Goal: Answer question/provide support: Answer question/provide support

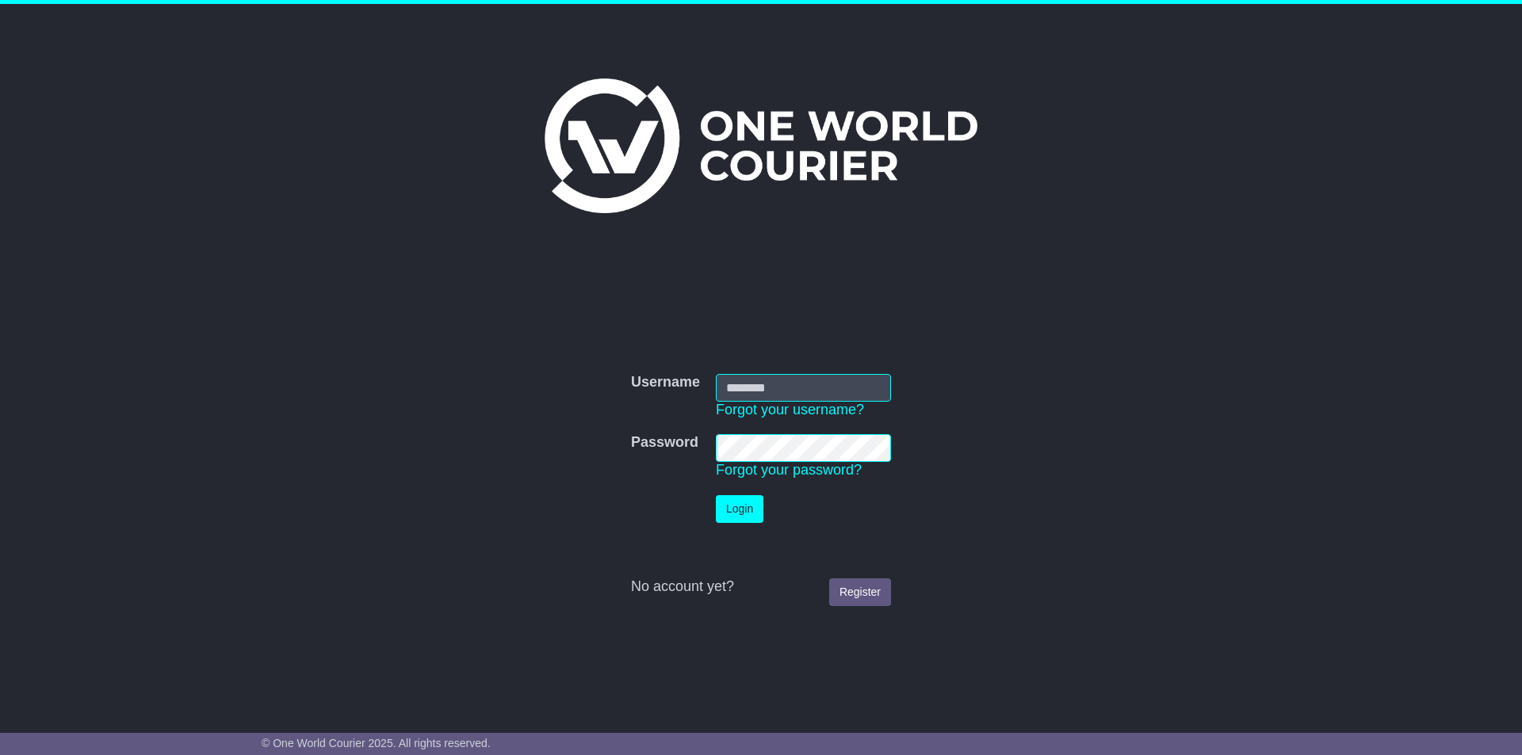
type input "**********"
click at [746, 506] on button "Login" at bounding box center [740, 509] width 48 height 28
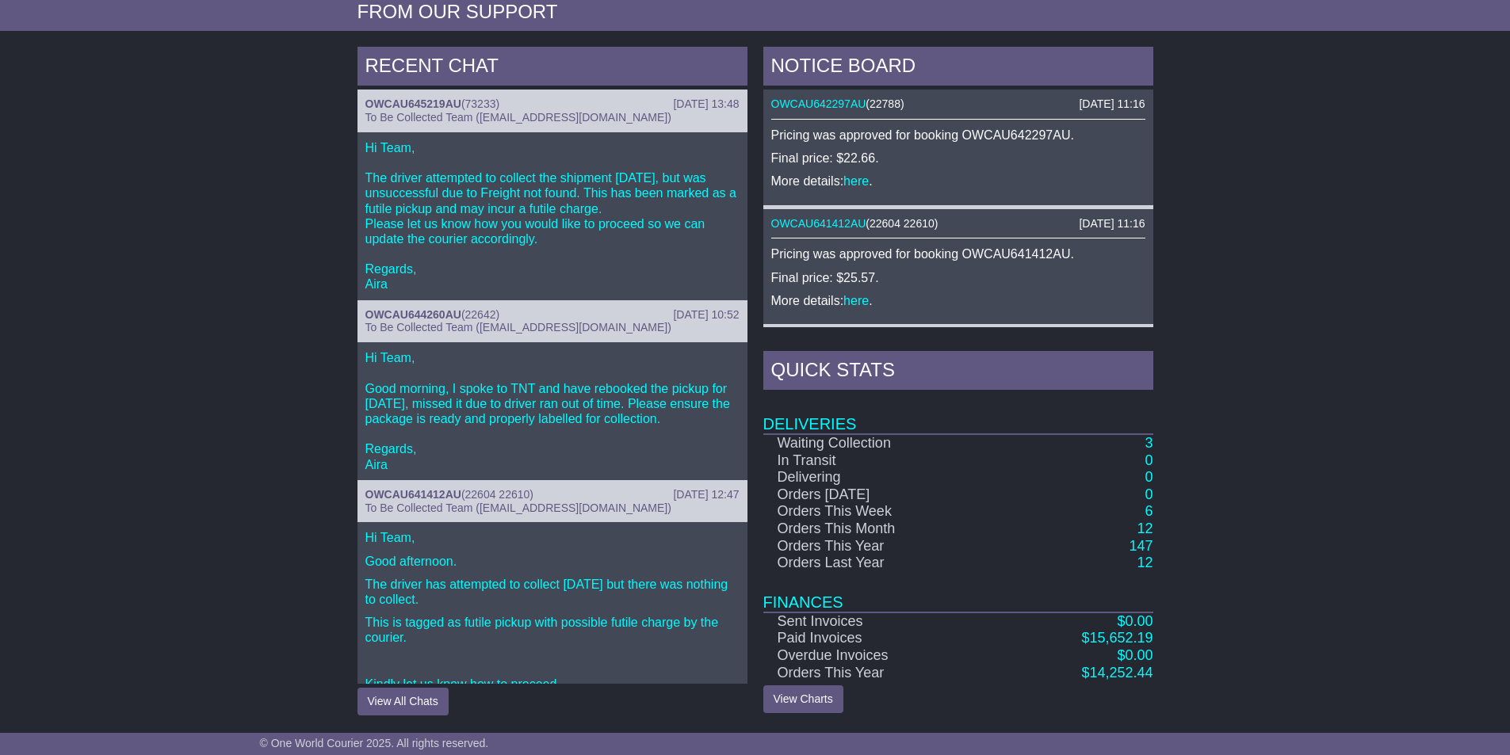
scroll to position [85, 0]
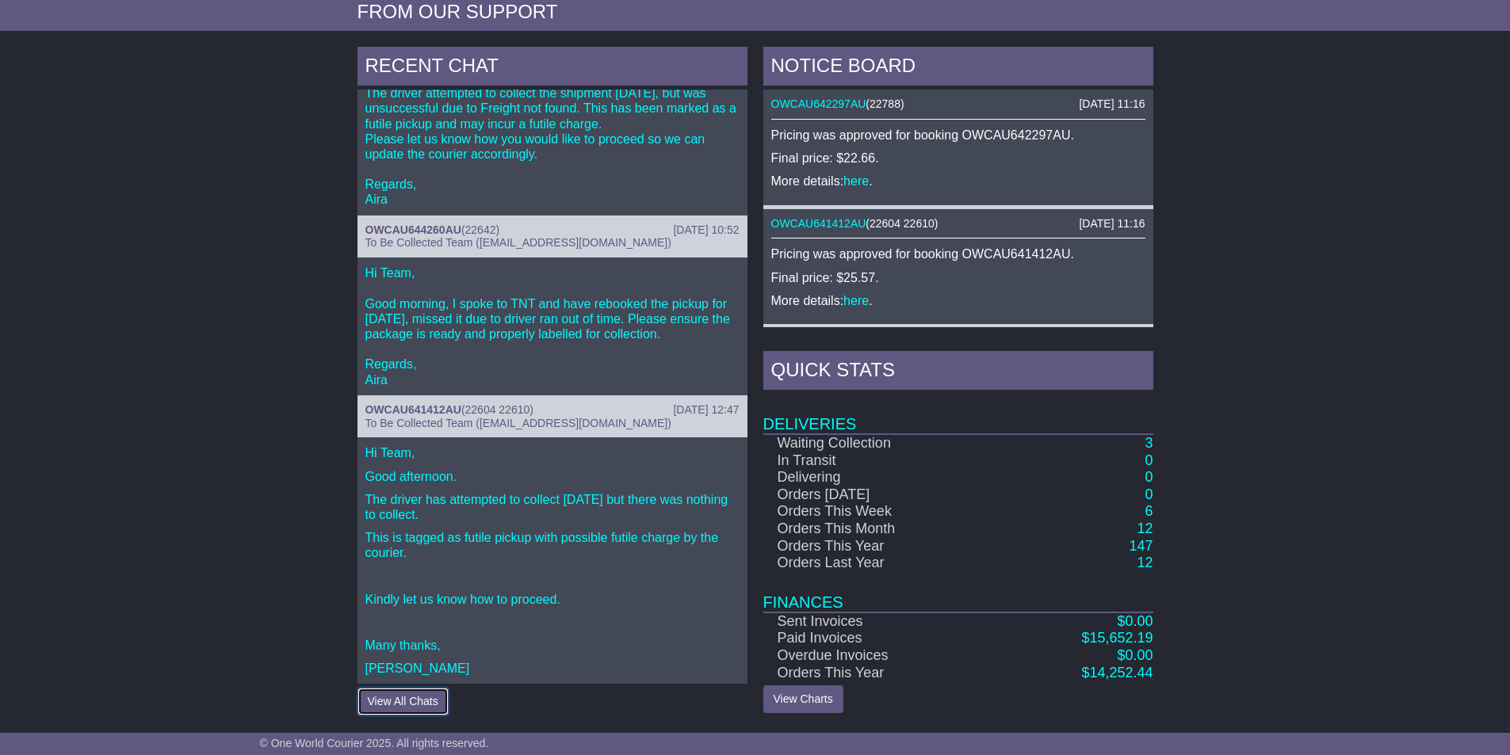
click at [430, 696] on button "View All Chats" at bounding box center [402, 702] width 91 height 28
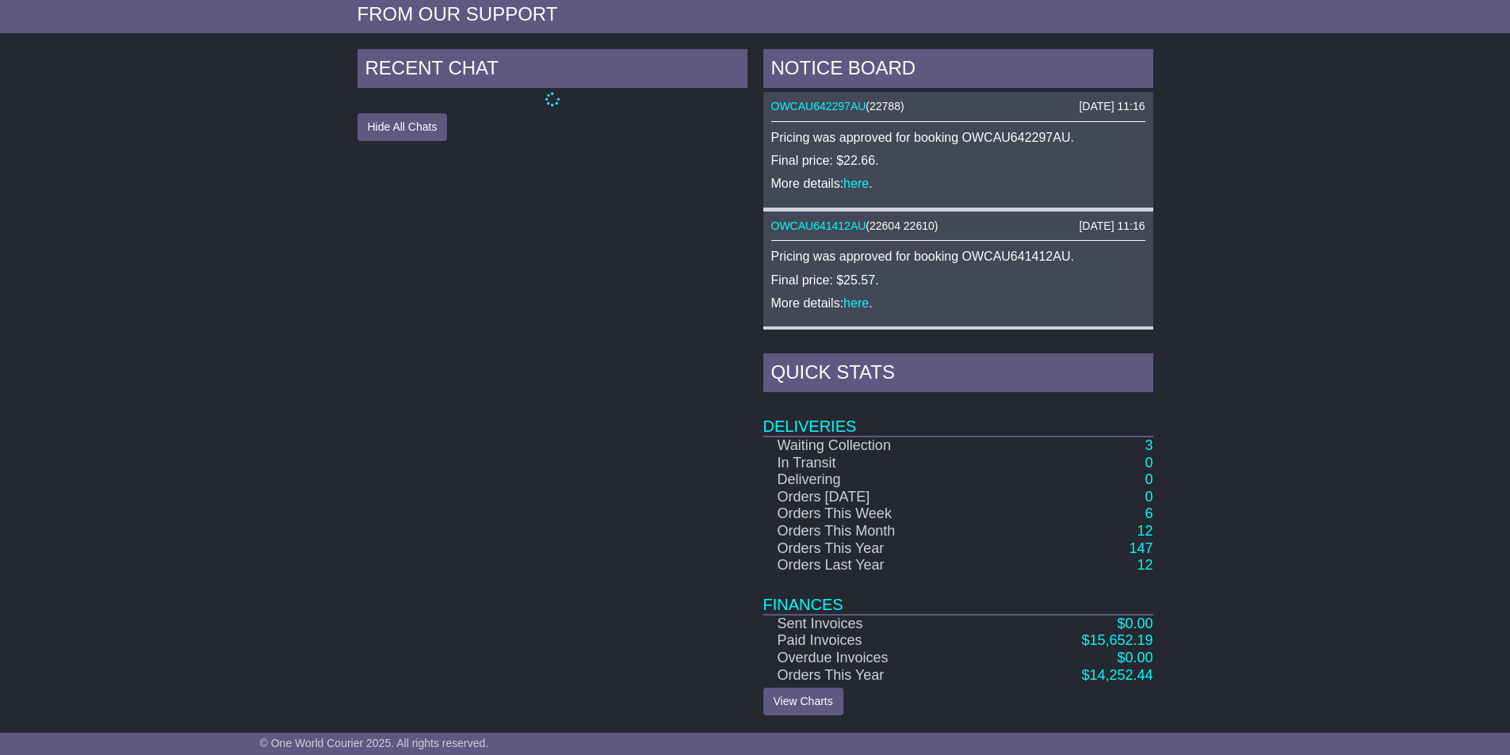
scroll to position [628, 0]
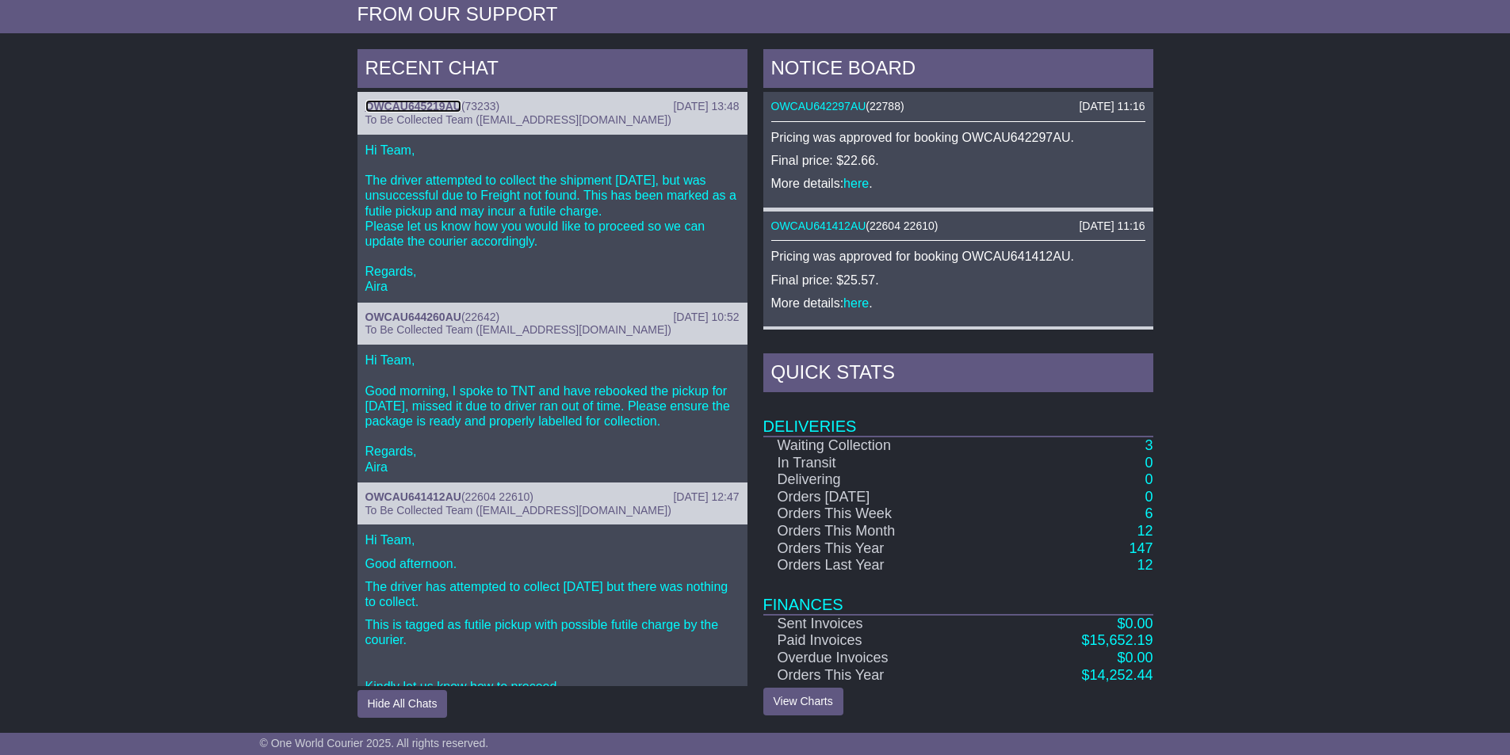
click at [452, 104] on link "OWCAU645219AU" at bounding box center [413, 106] width 96 height 13
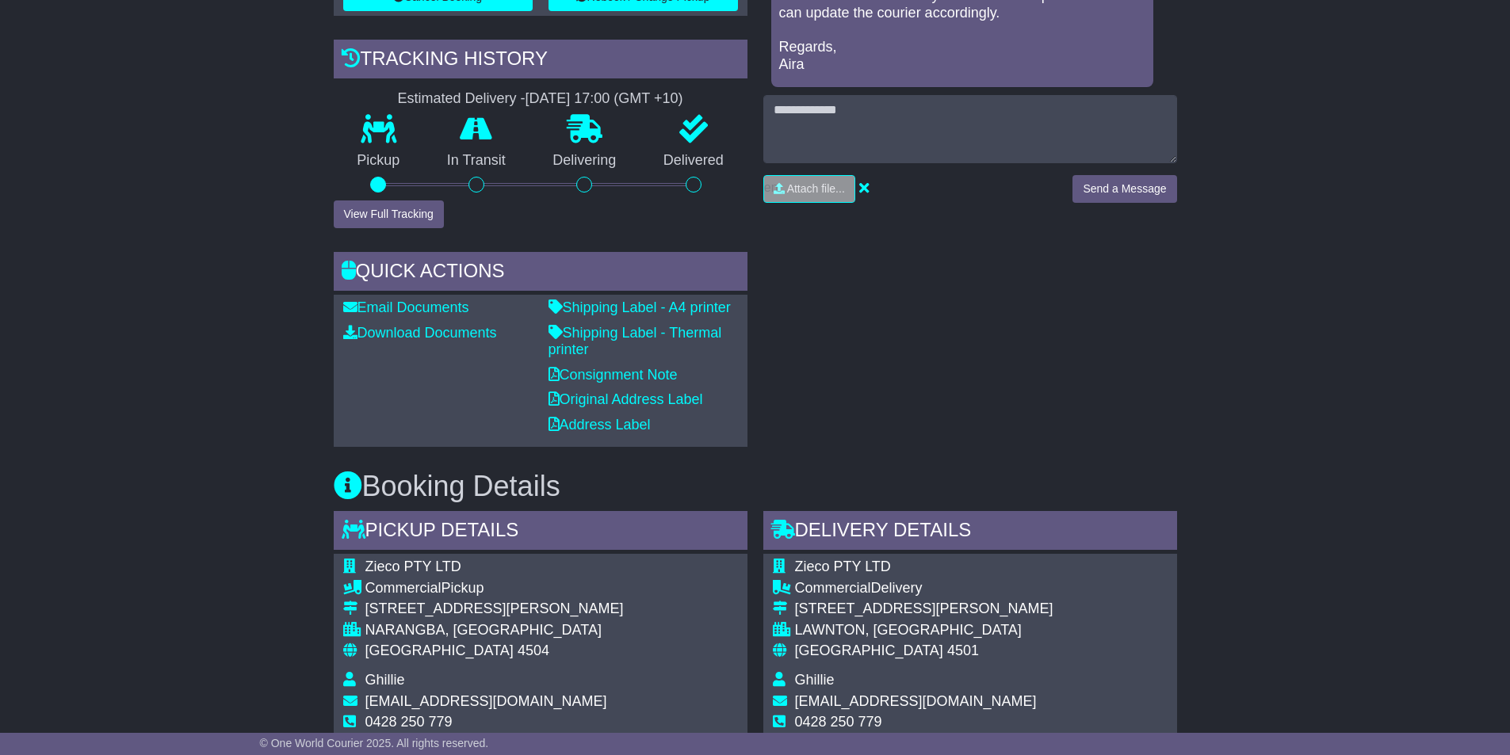
scroll to position [317, 0]
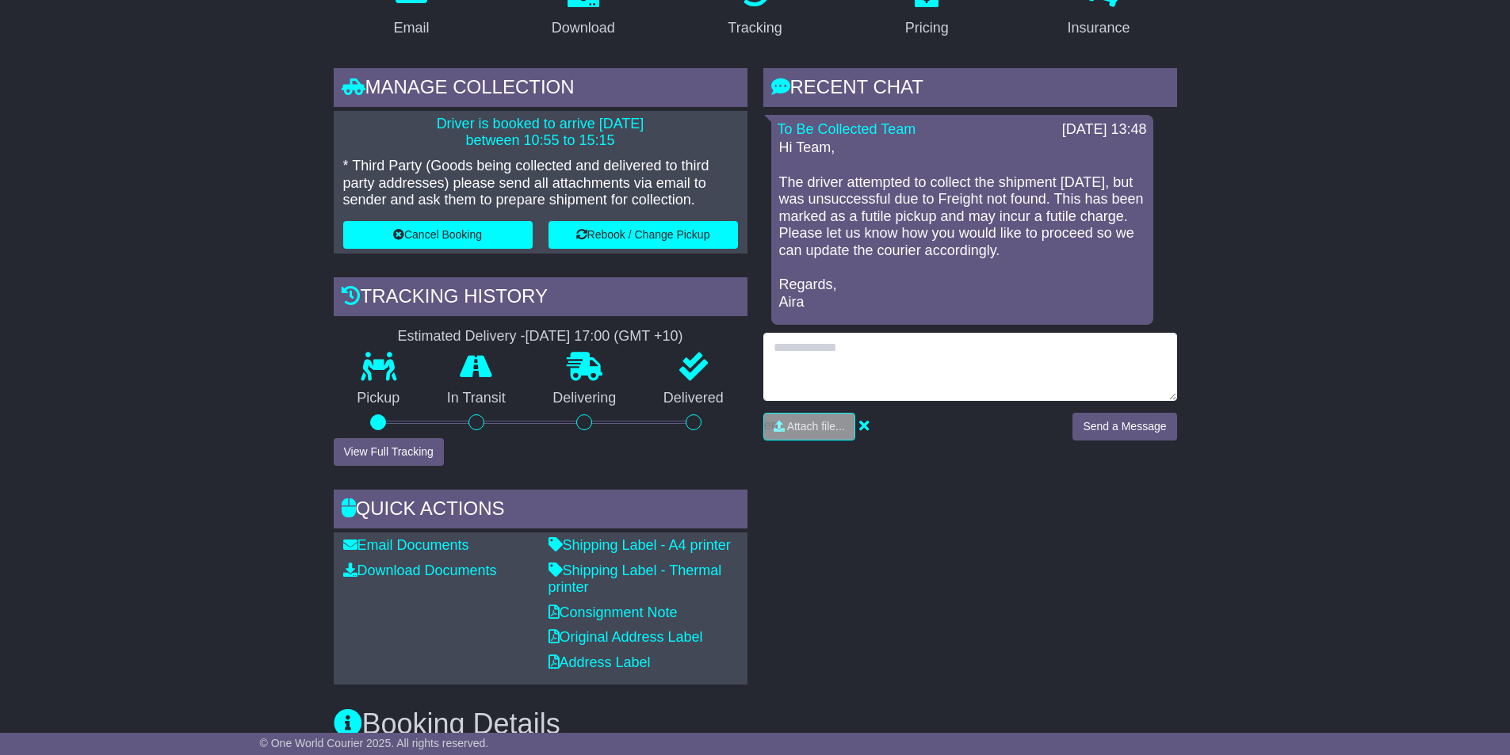
click at [847, 369] on textarea at bounding box center [970, 367] width 414 height 68
type textarea "*"
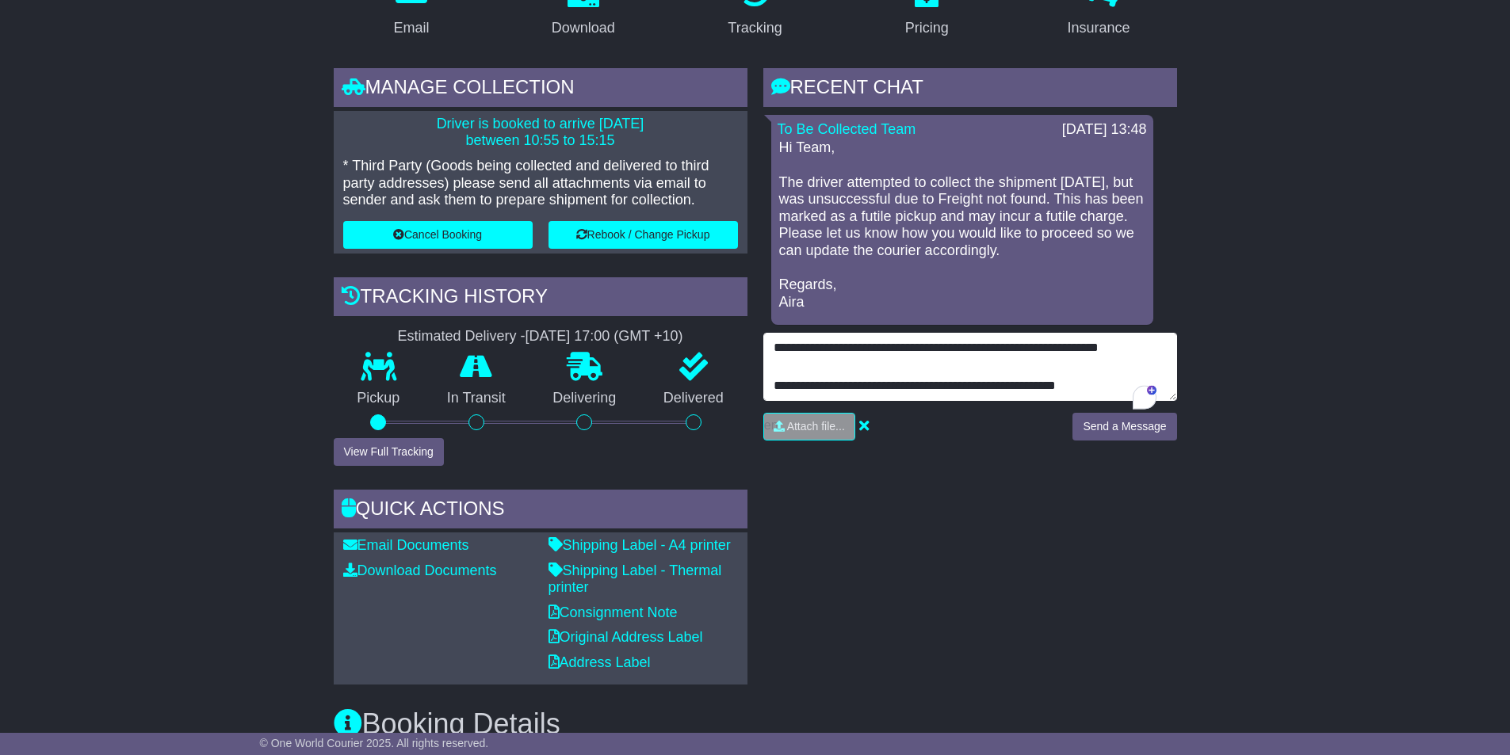
scroll to position [49, 0]
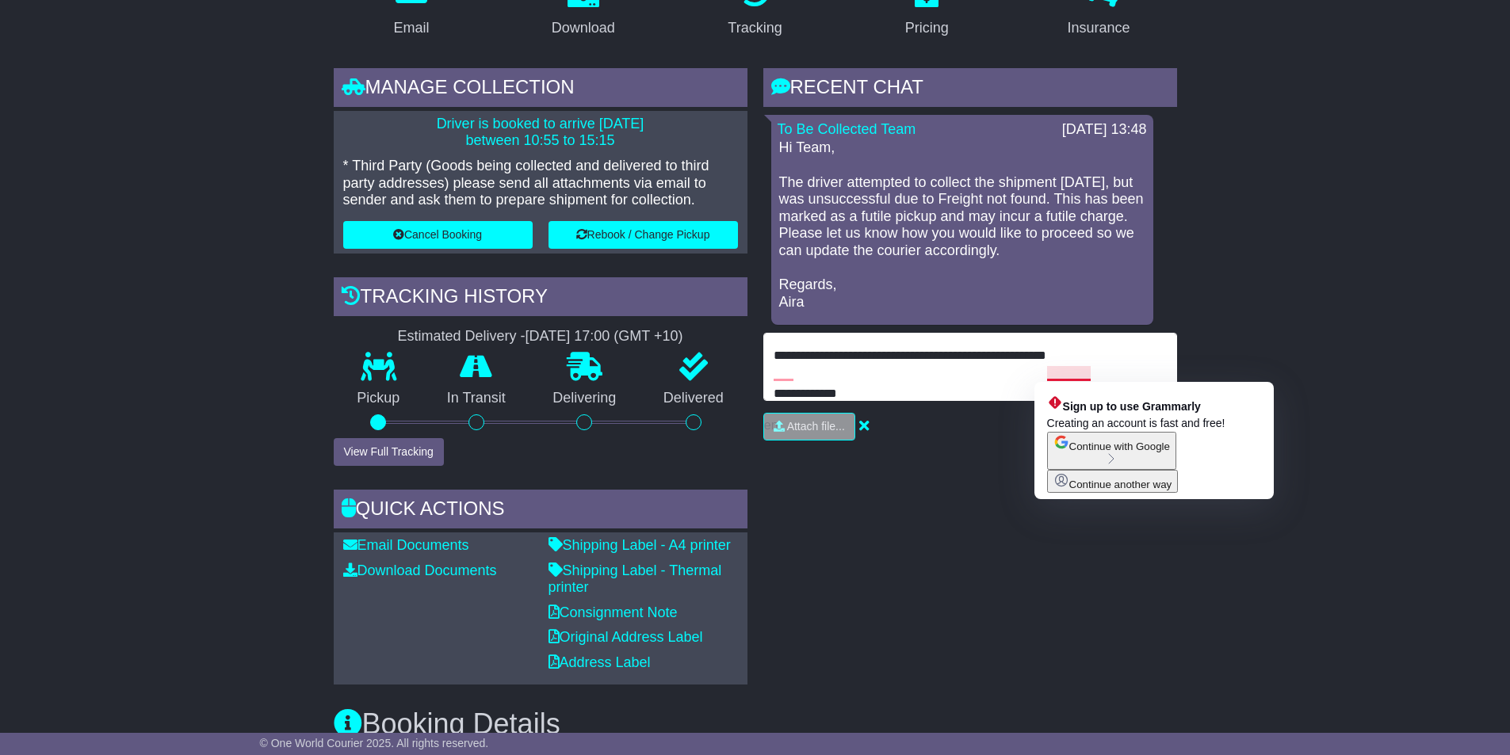
drag, startPoint x: 1071, startPoint y: 376, endPoint x: 954, endPoint y: 392, distance: 117.7
click at [950, 392] on textarea "**********" at bounding box center [970, 367] width 414 height 68
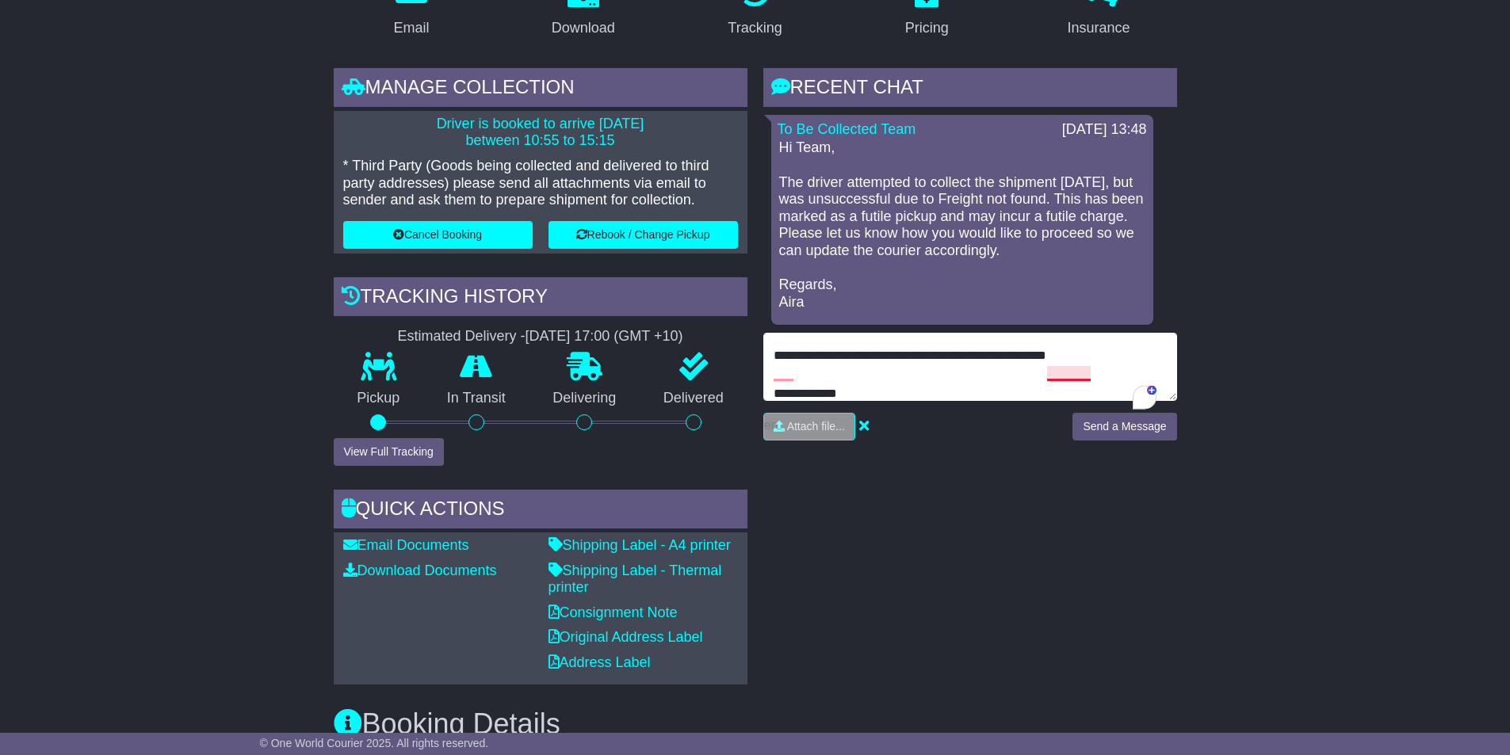
click at [1084, 373] on textarea "**********" at bounding box center [970, 367] width 414 height 68
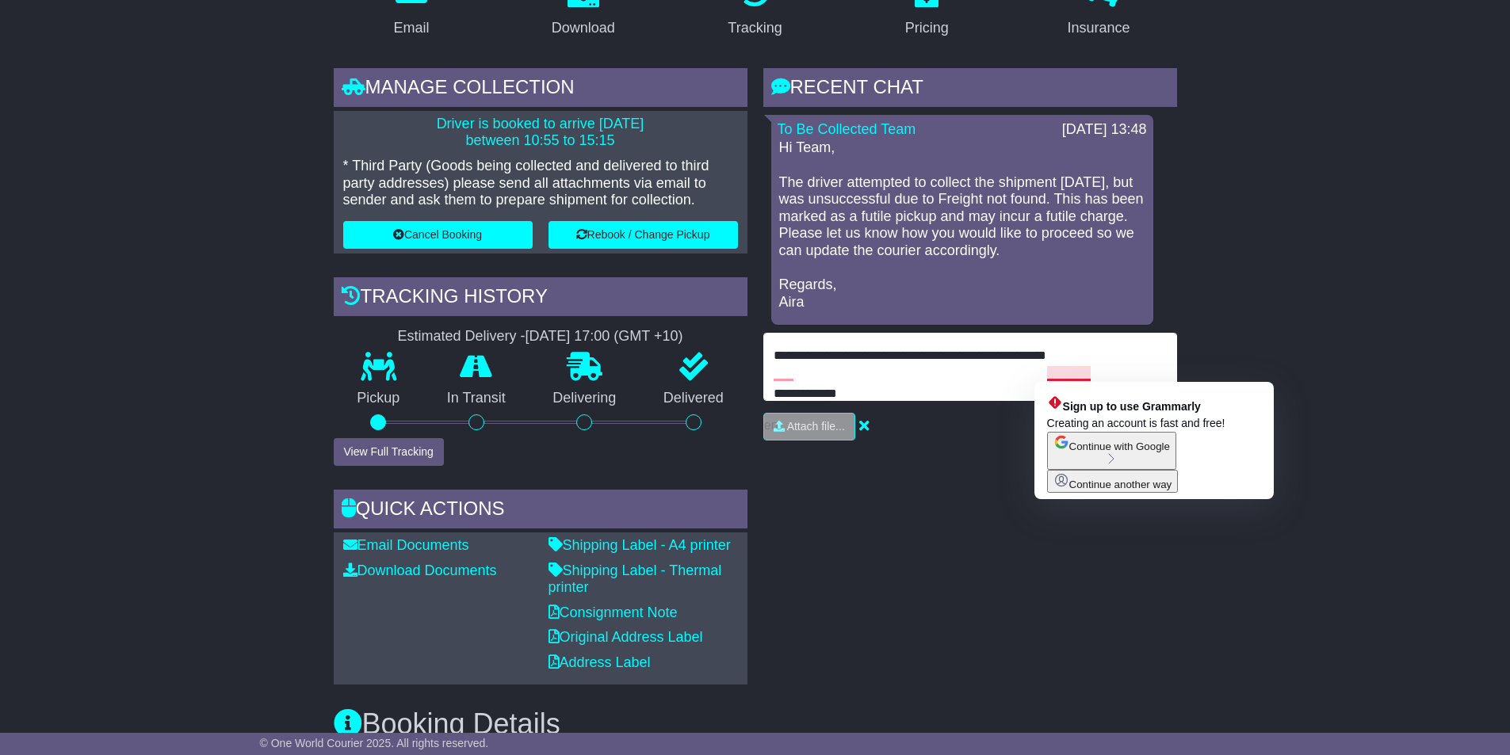
click at [1092, 375] on textarea "**********" at bounding box center [970, 367] width 414 height 68
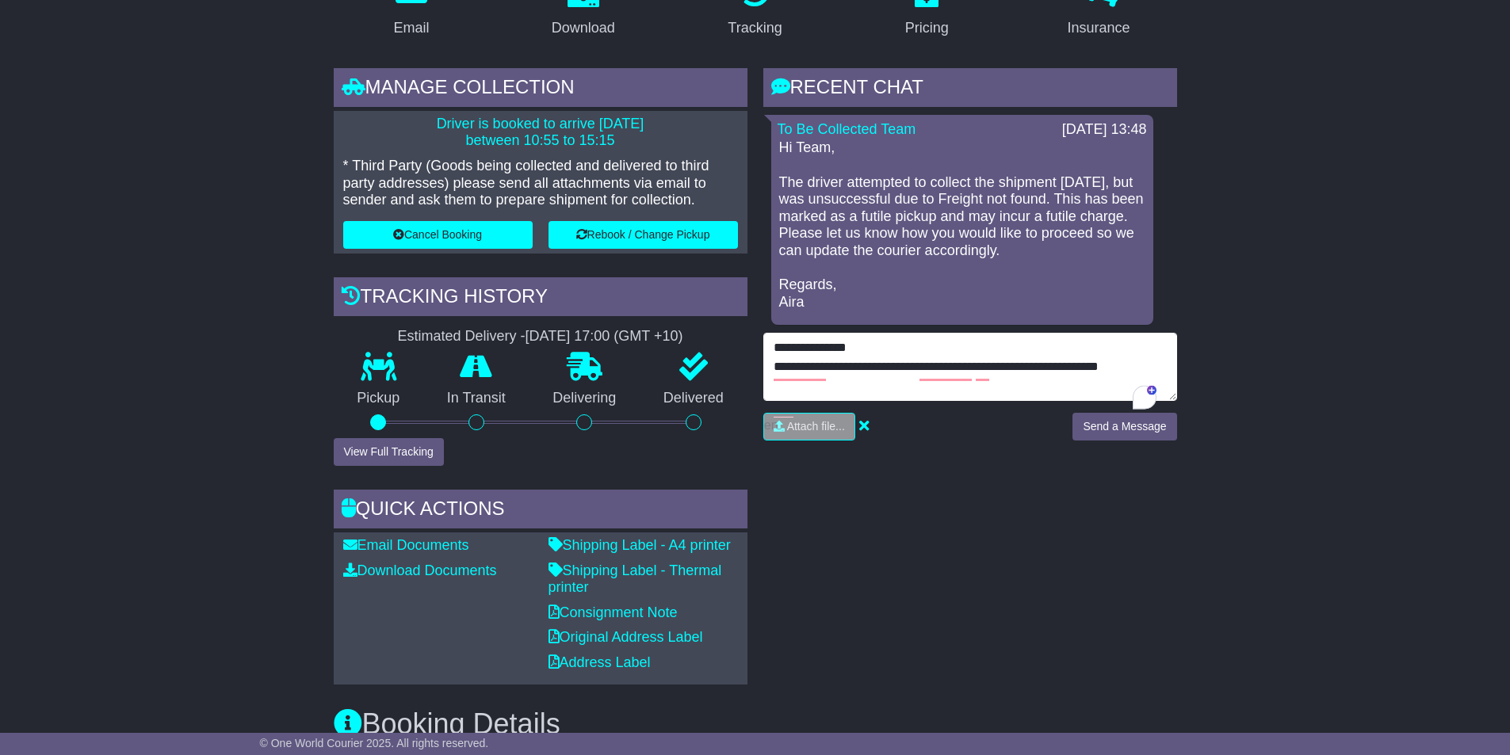
scroll to position [0, 0]
type textarea "**********"
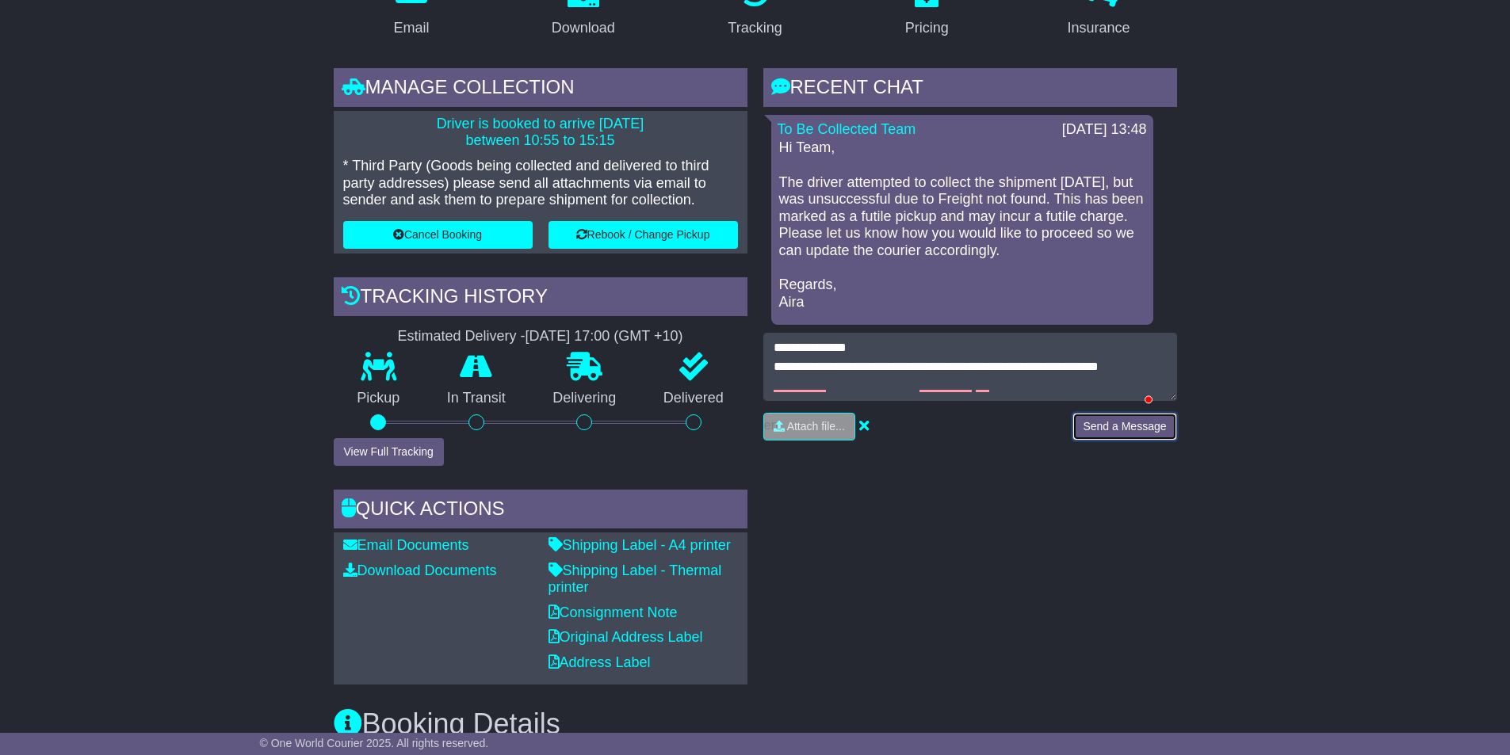
click at [1118, 441] on button "Send a Message" at bounding box center [1124, 427] width 104 height 28
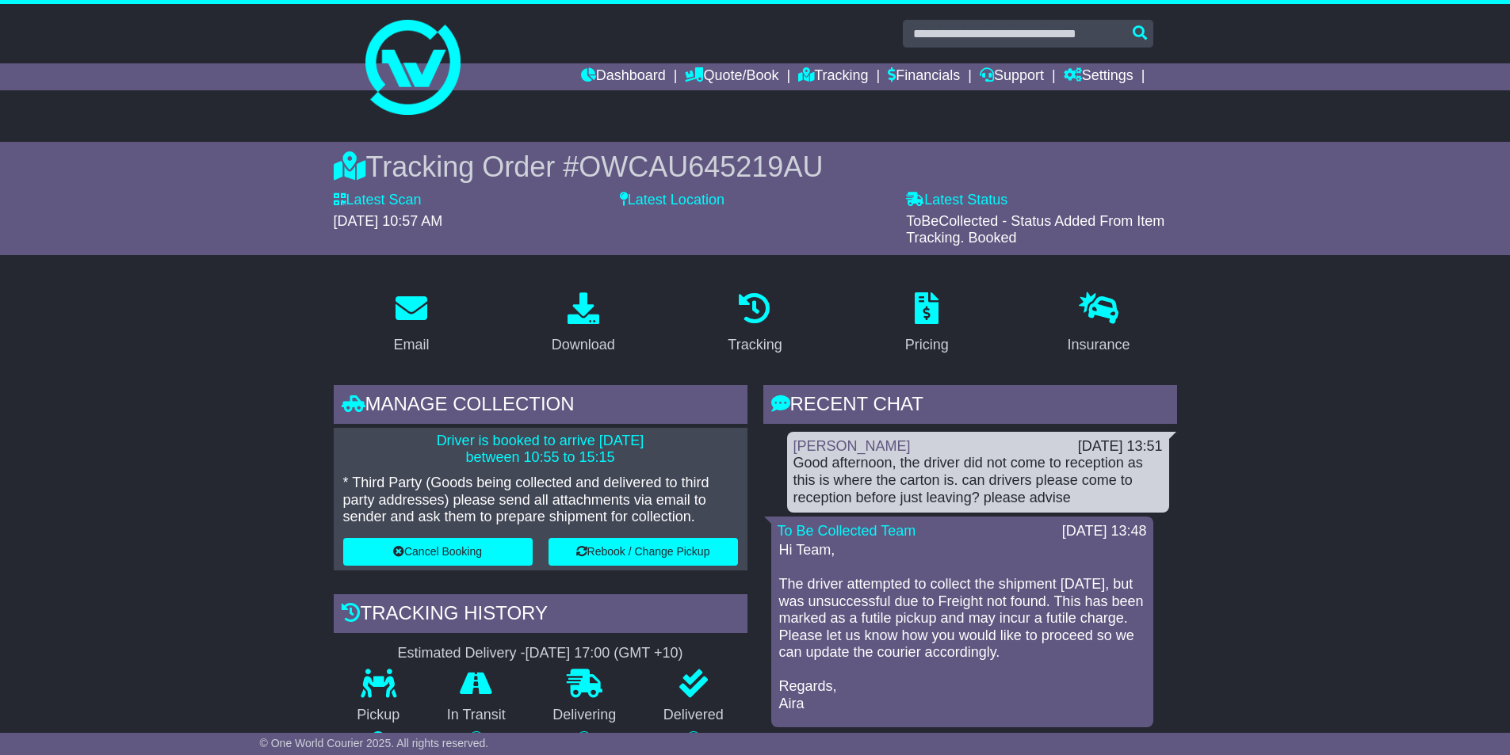
click at [442, 75] on div "Dashboard Quote/Book Domestic International Saved Quotes Drafts Domestic Quote …" at bounding box center [756, 76] width 812 height 27
click at [598, 72] on link "Dashboard" at bounding box center [623, 76] width 85 height 27
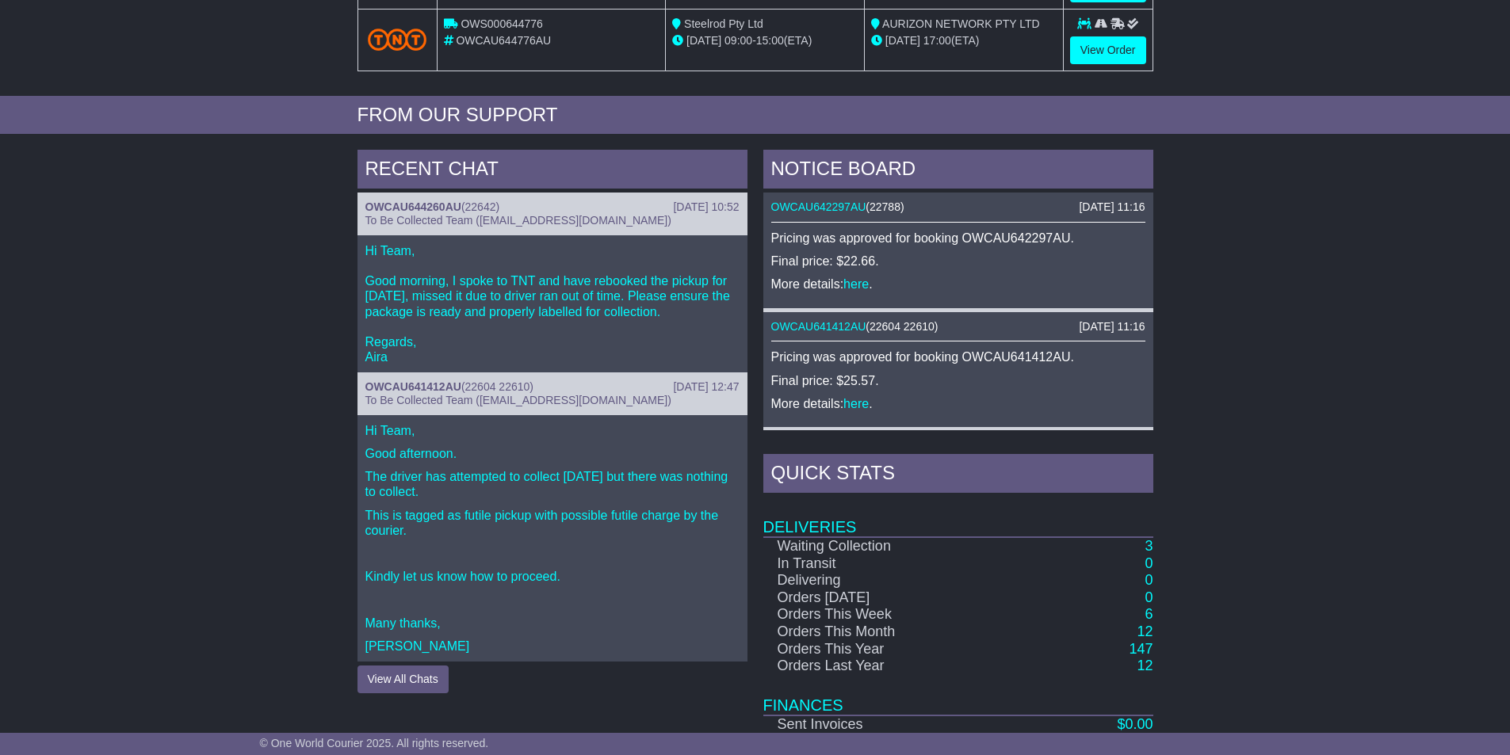
scroll to position [628, 0]
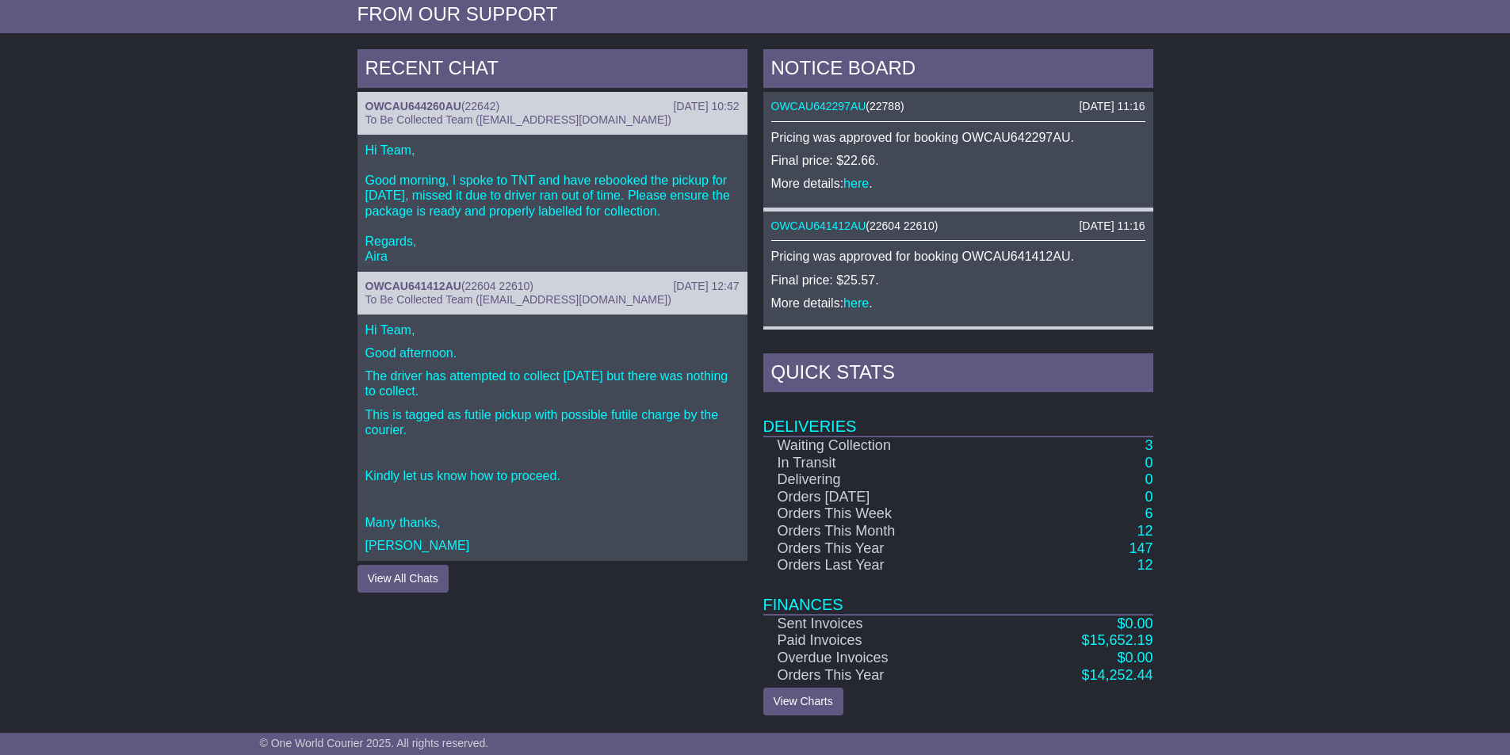
click at [443, 275] on div "[DATE] 12:47 OWCAU641412AU ( 22604 22610 ) To Be Collected Team ([EMAIL_ADDRESS…" at bounding box center [552, 293] width 390 height 43
click at [437, 572] on button "View All Chats" at bounding box center [402, 579] width 91 height 28
click at [444, 281] on link "OWCAU641412AU" at bounding box center [413, 286] width 96 height 13
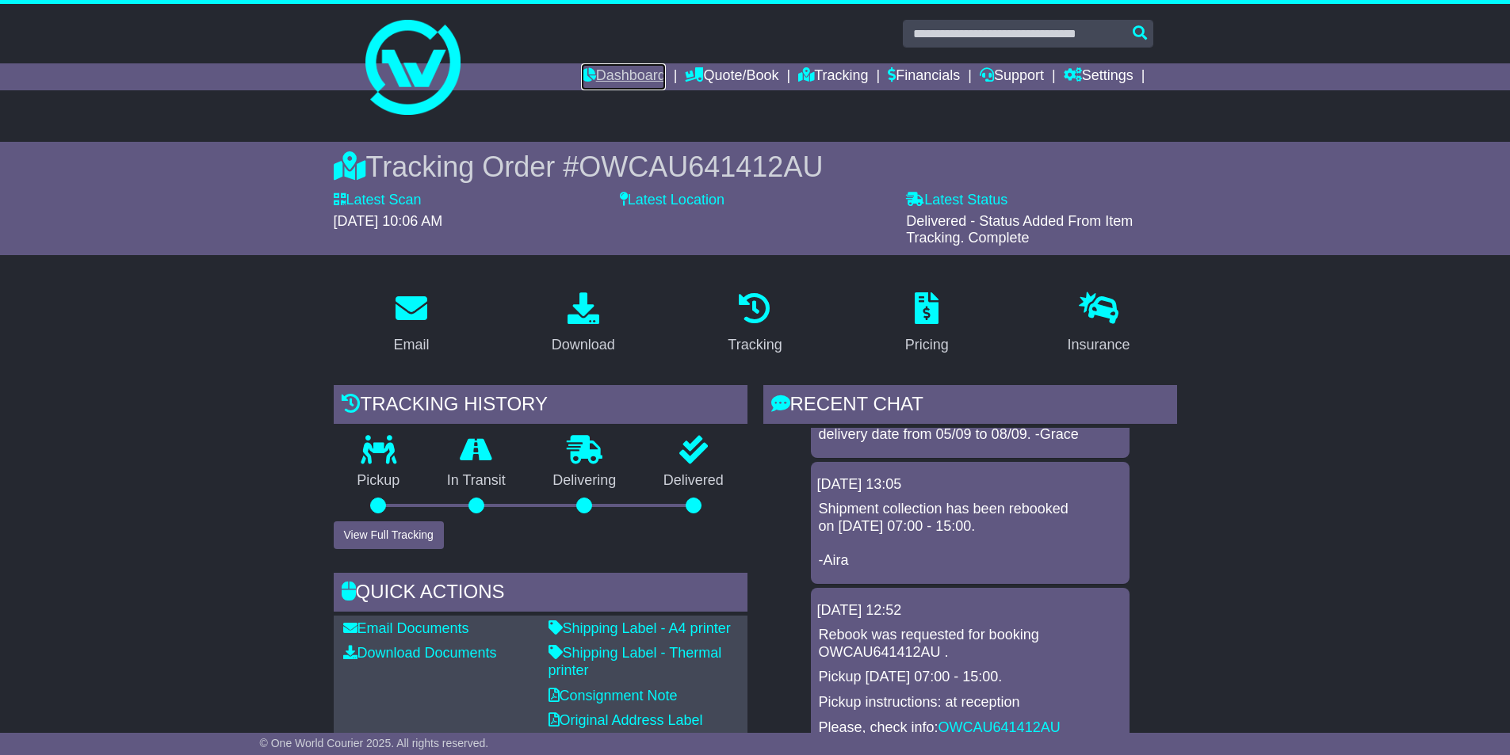
click at [640, 63] on link "Dashboard" at bounding box center [623, 76] width 85 height 27
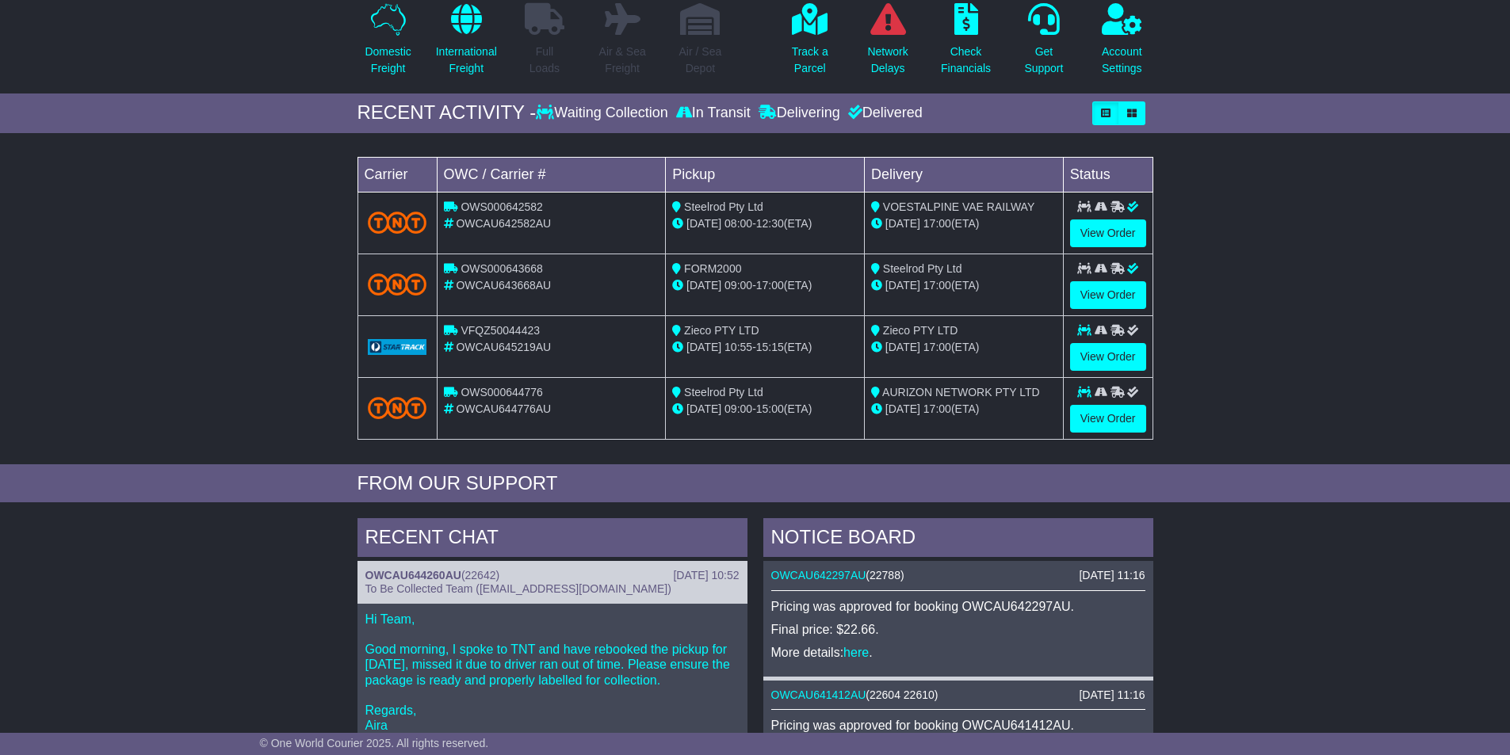
scroll to position [396, 0]
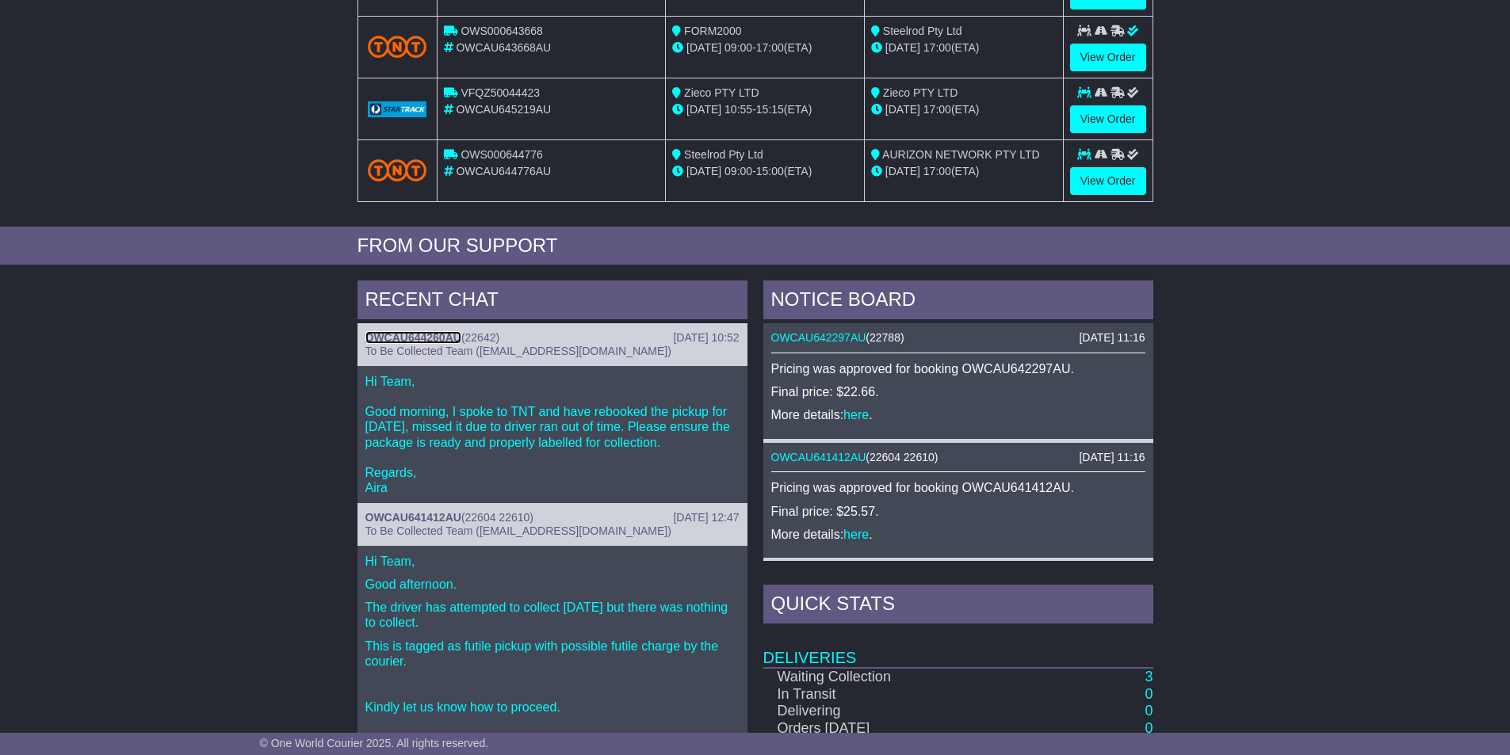
click at [430, 334] on link "OWCAU644260AU" at bounding box center [413, 337] width 96 height 13
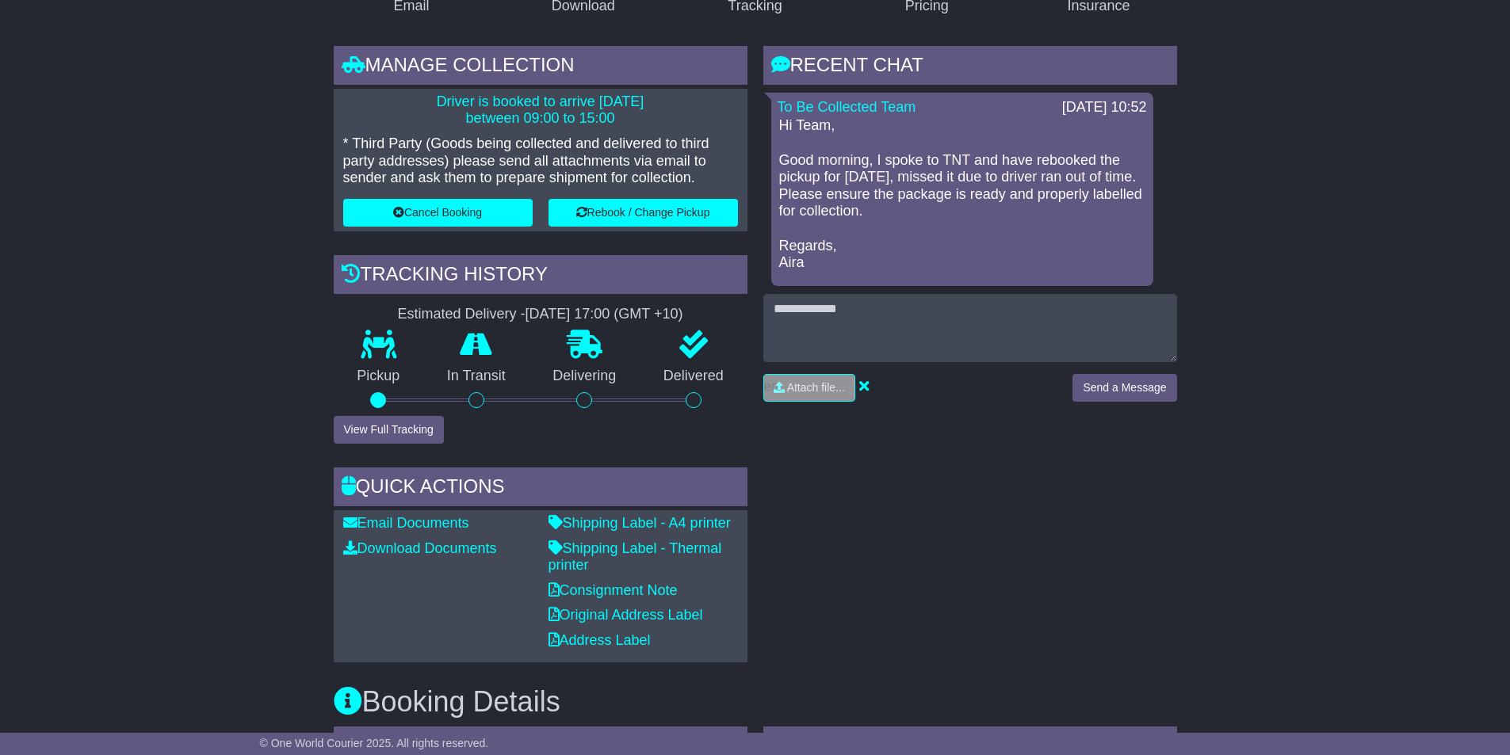
scroll to position [243, 0]
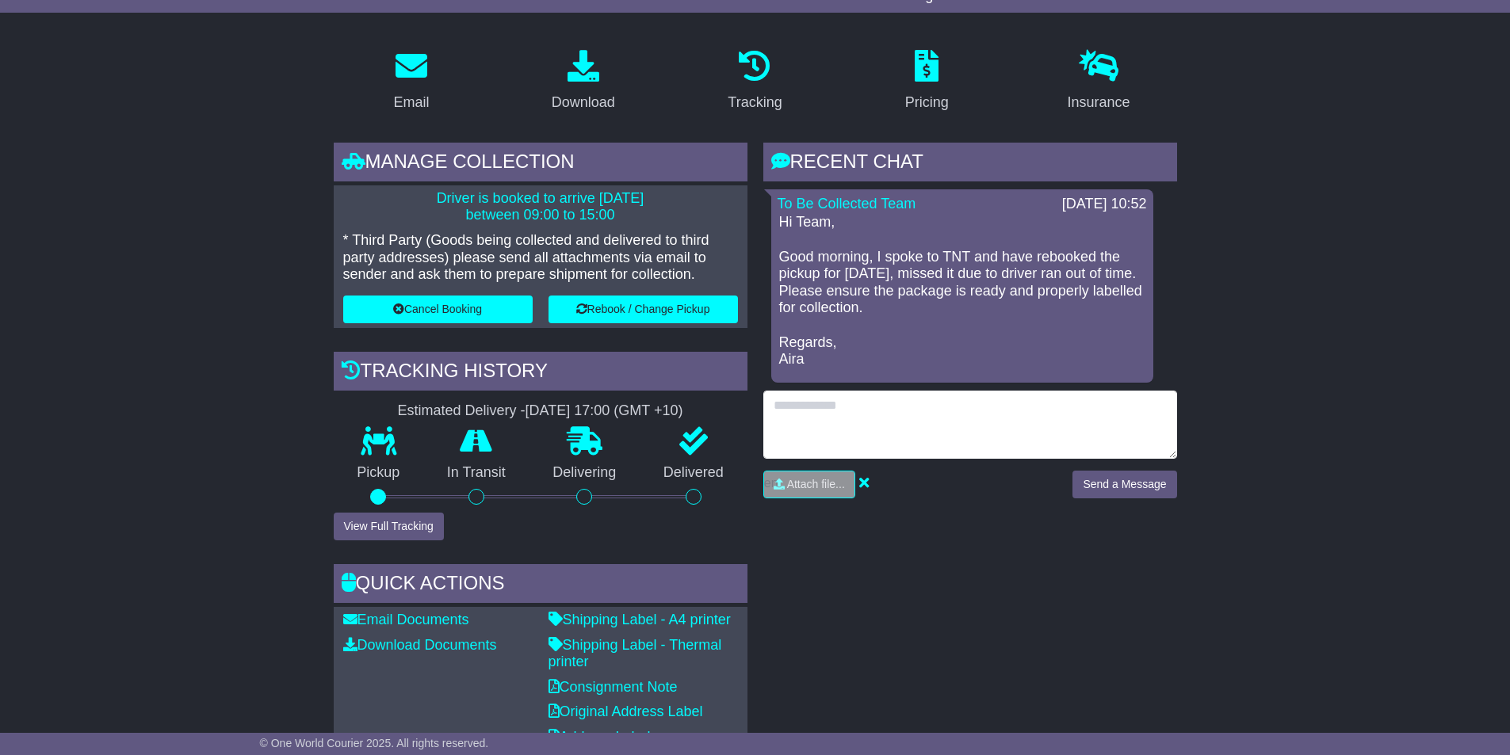
click at [815, 417] on textarea at bounding box center [970, 425] width 414 height 68
type textarea "**********"
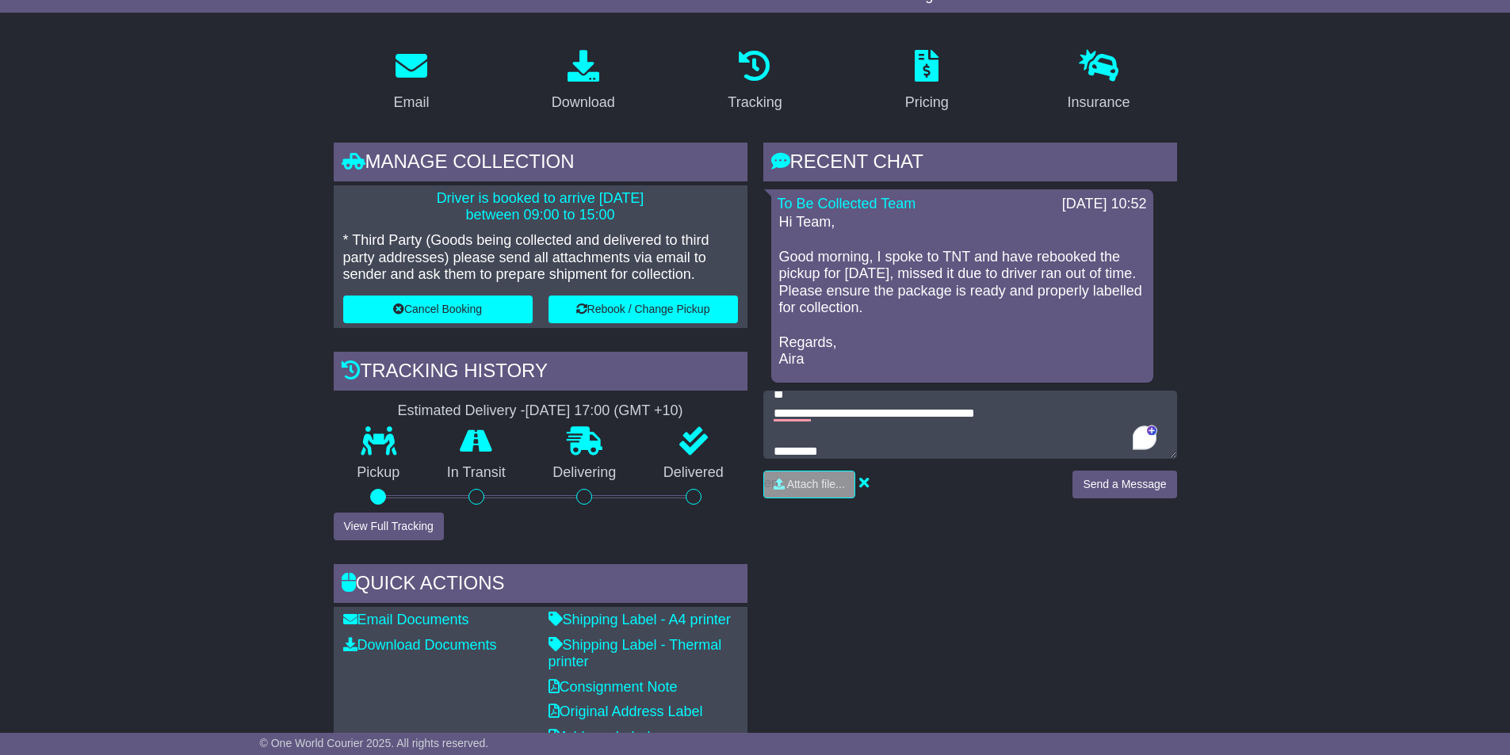
click at [1136, 469] on div "**********" at bounding box center [970, 451] width 414 height 120
click at [1135, 488] on button "Send a Message" at bounding box center [1124, 485] width 104 height 28
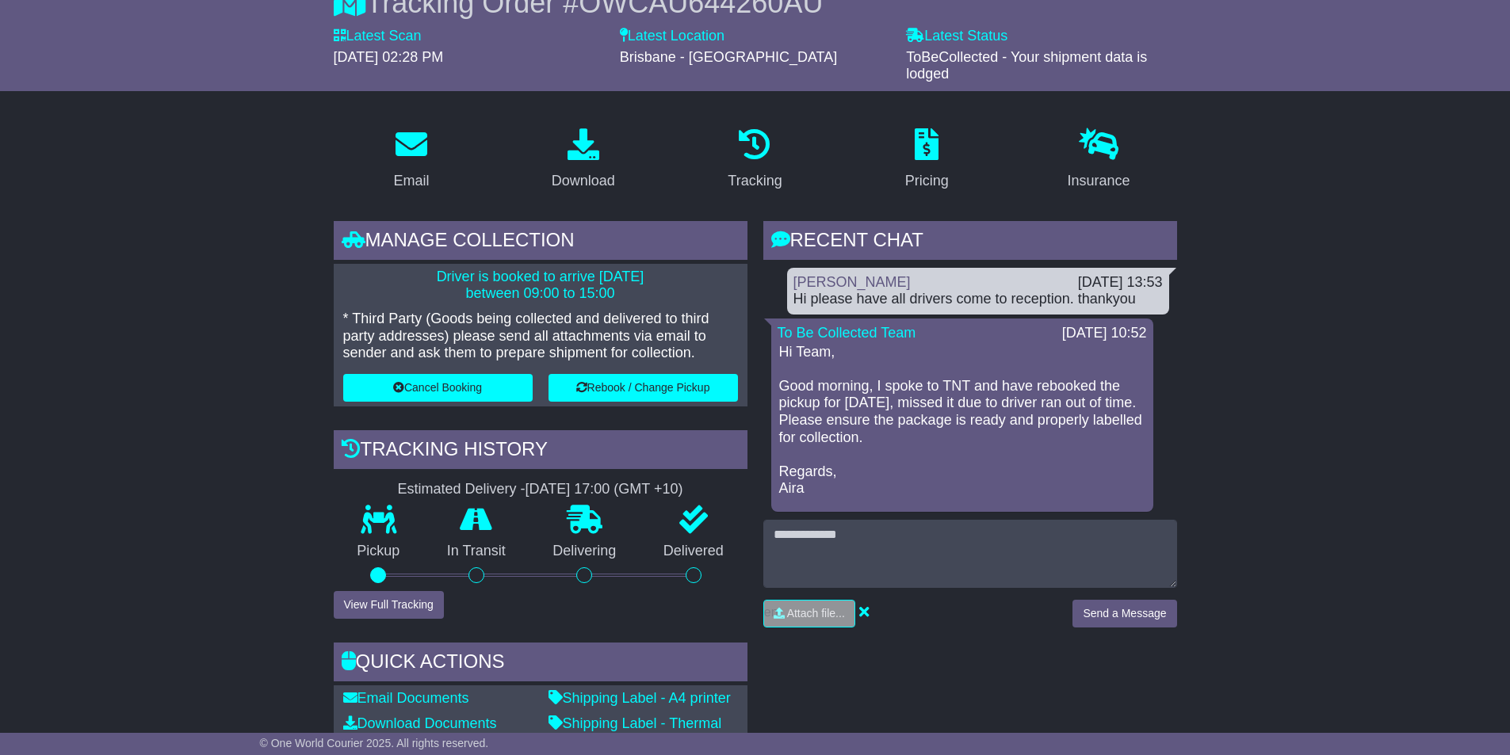
scroll to position [5, 0]
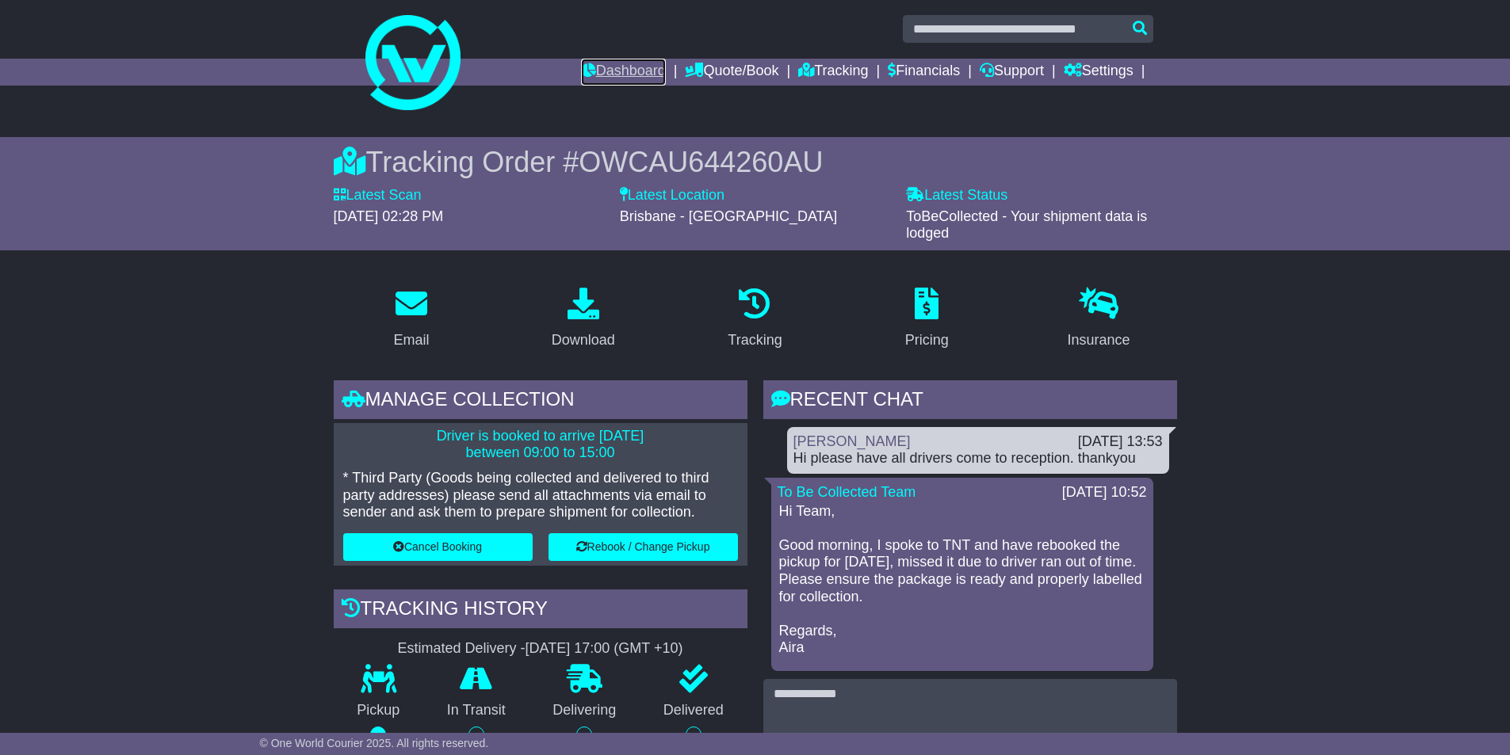
click at [584, 69] on link "Dashboard" at bounding box center [623, 72] width 85 height 27
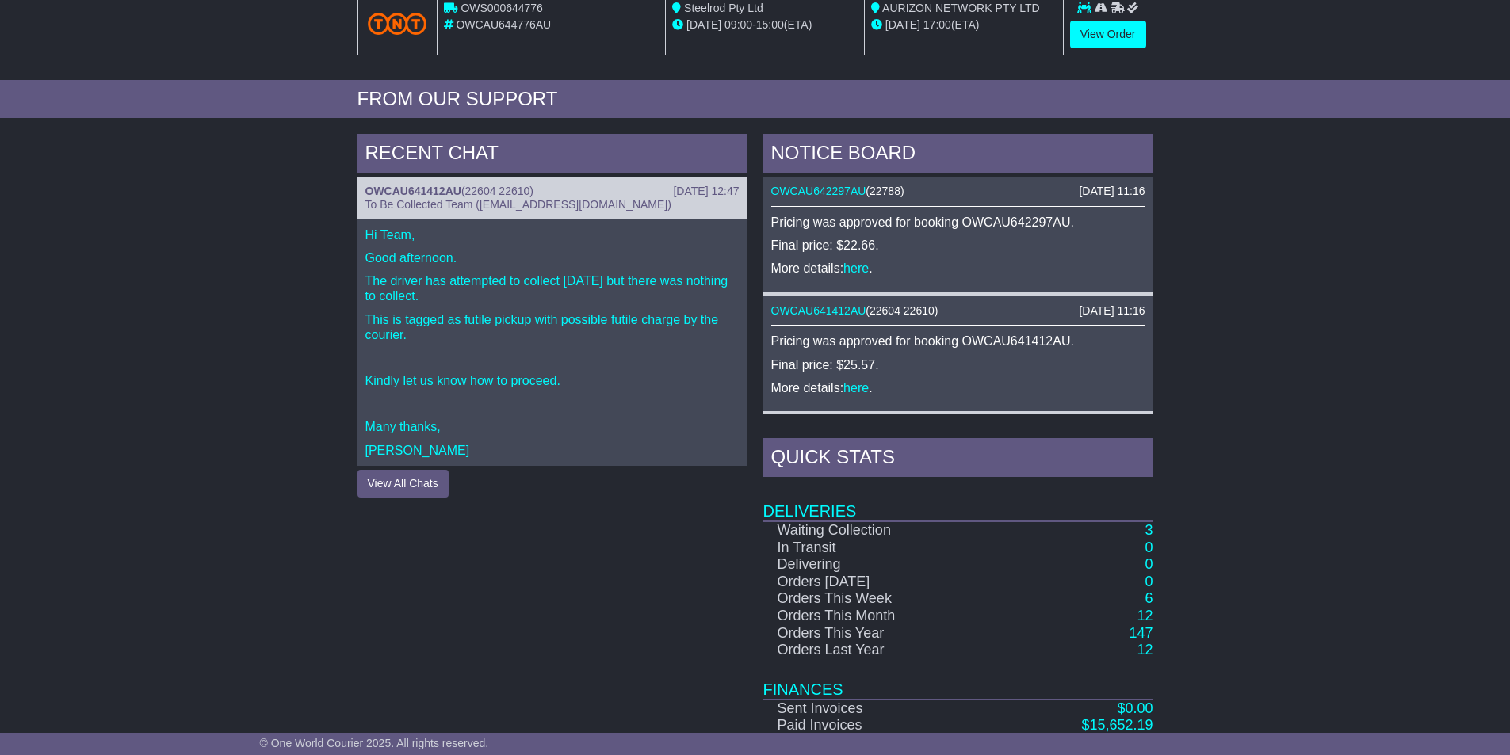
scroll to position [628, 0]
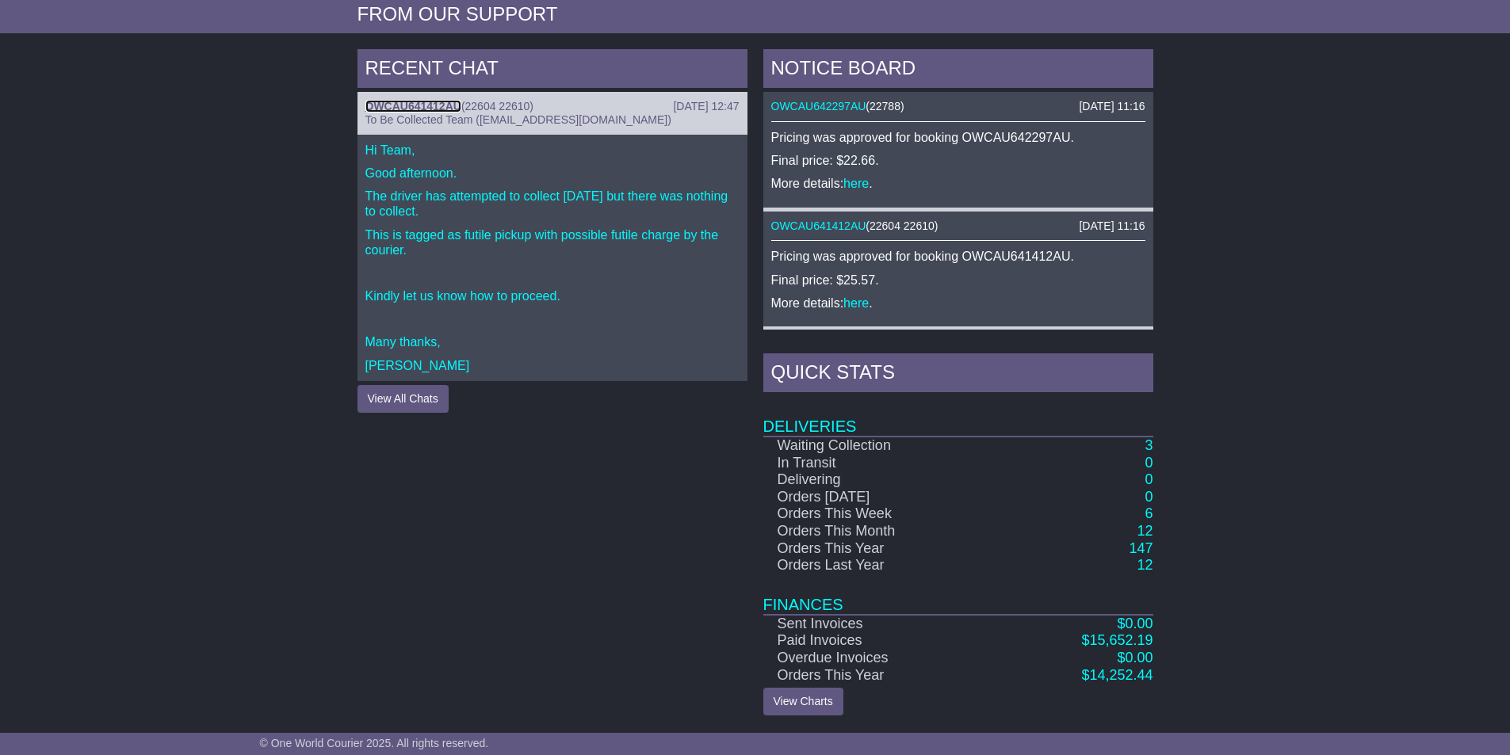
click at [442, 105] on link "OWCAU641412AU" at bounding box center [413, 106] width 96 height 13
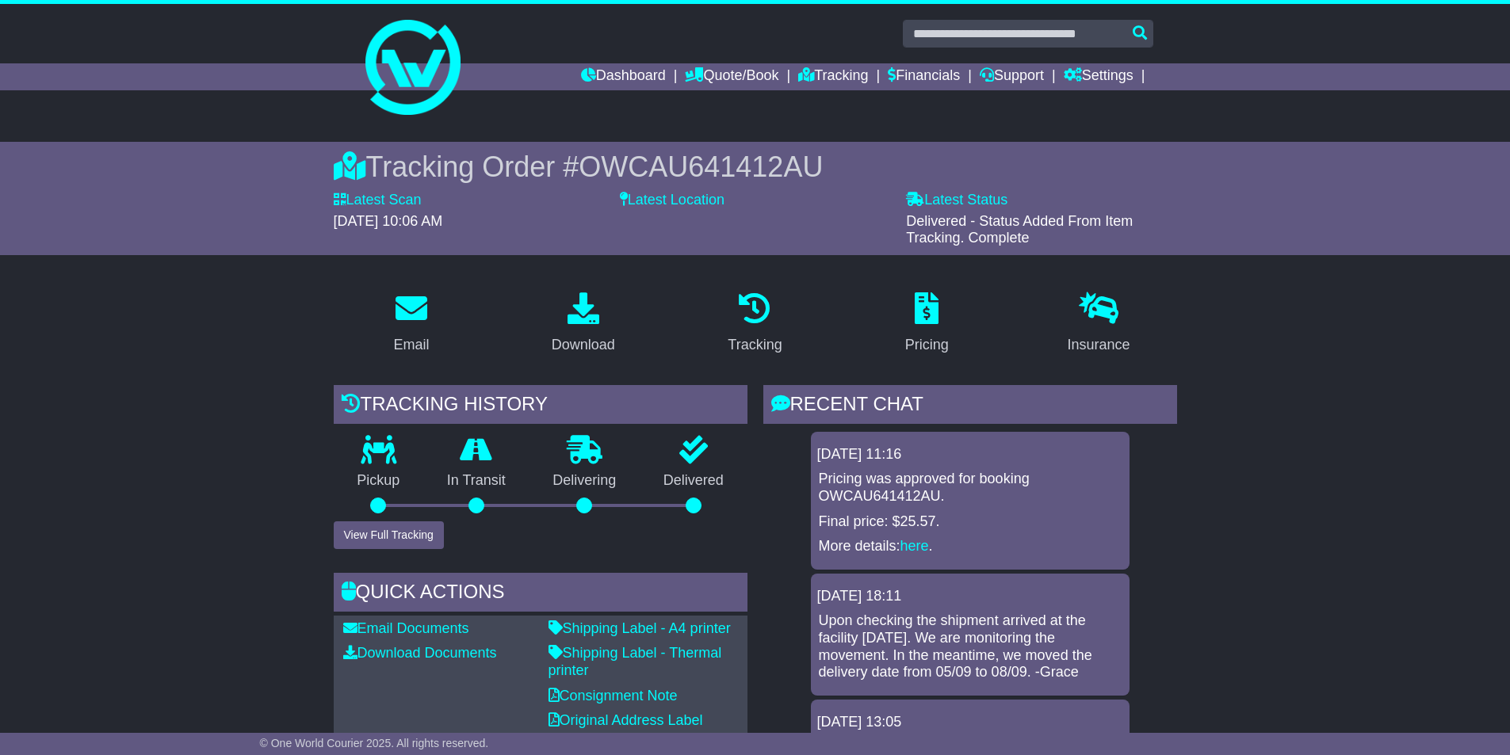
click at [438, 81] on div "Dashboard Quote/Book Domestic International Saved Quotes Drafts Domestic Quote …" at bounding box center [756, 76] width 812 height 27
click at [421, 58] on img at bounding box center [412, 67] width 95 height 95
click at [427, 71] on div "Dashboard Quote/Book Domestic International Saved Quotes Drafts Domestic Quote …" at bounding box center [756, 76] width 812 height 27
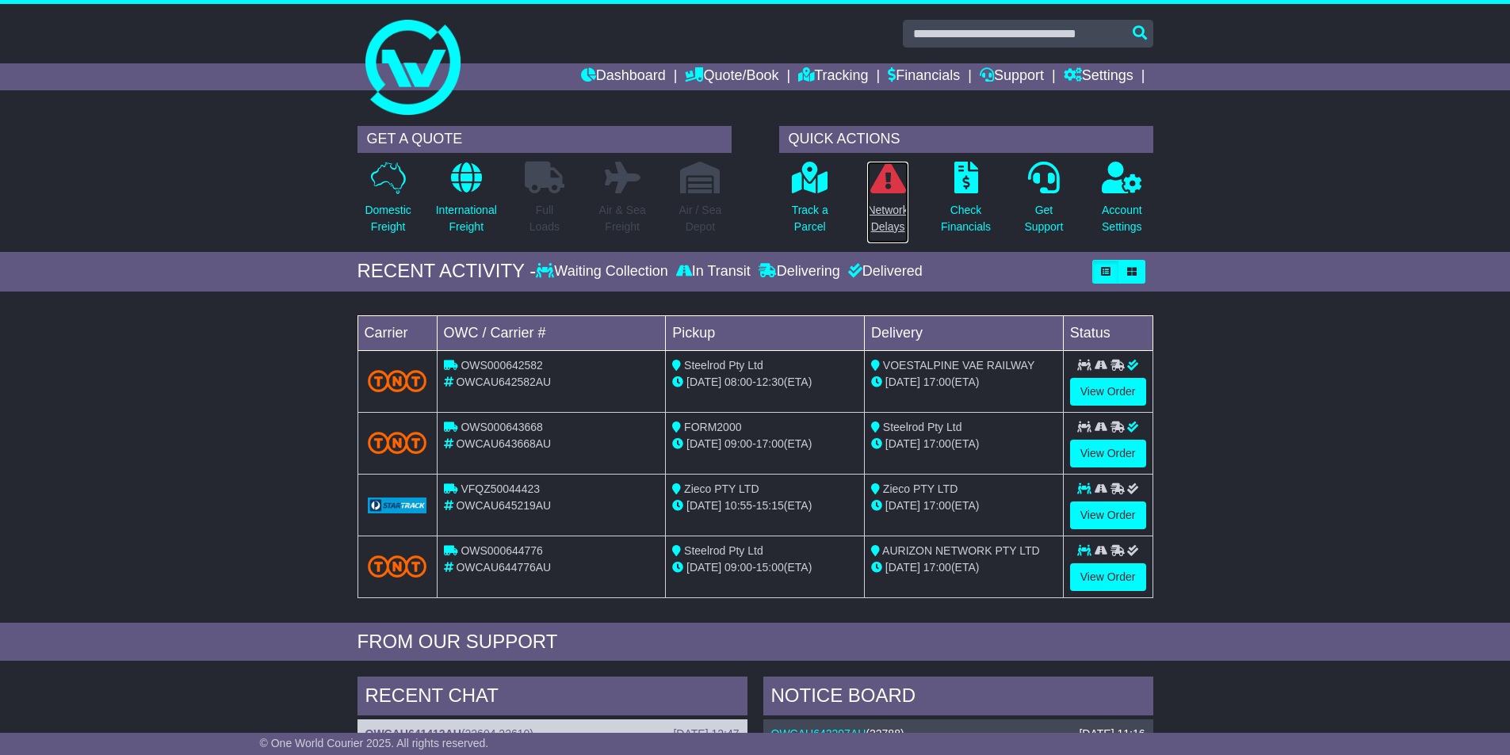
click at [879, 195] on link "Network Delays" at bounding box center [887, 202] width 42 height 83
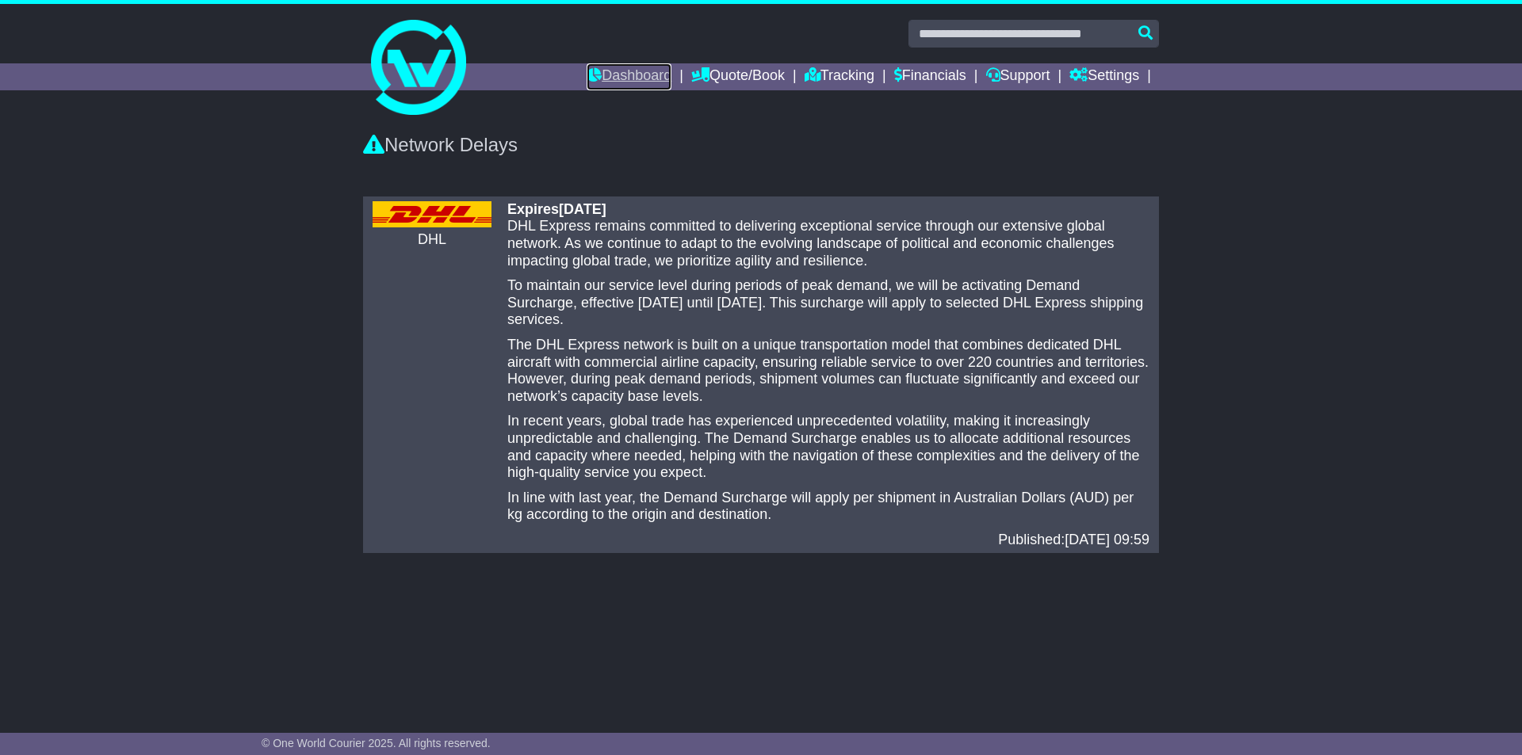
click at [623, 75] on link "Dashboard" at bounding box center [629, 76] width 85 height 27
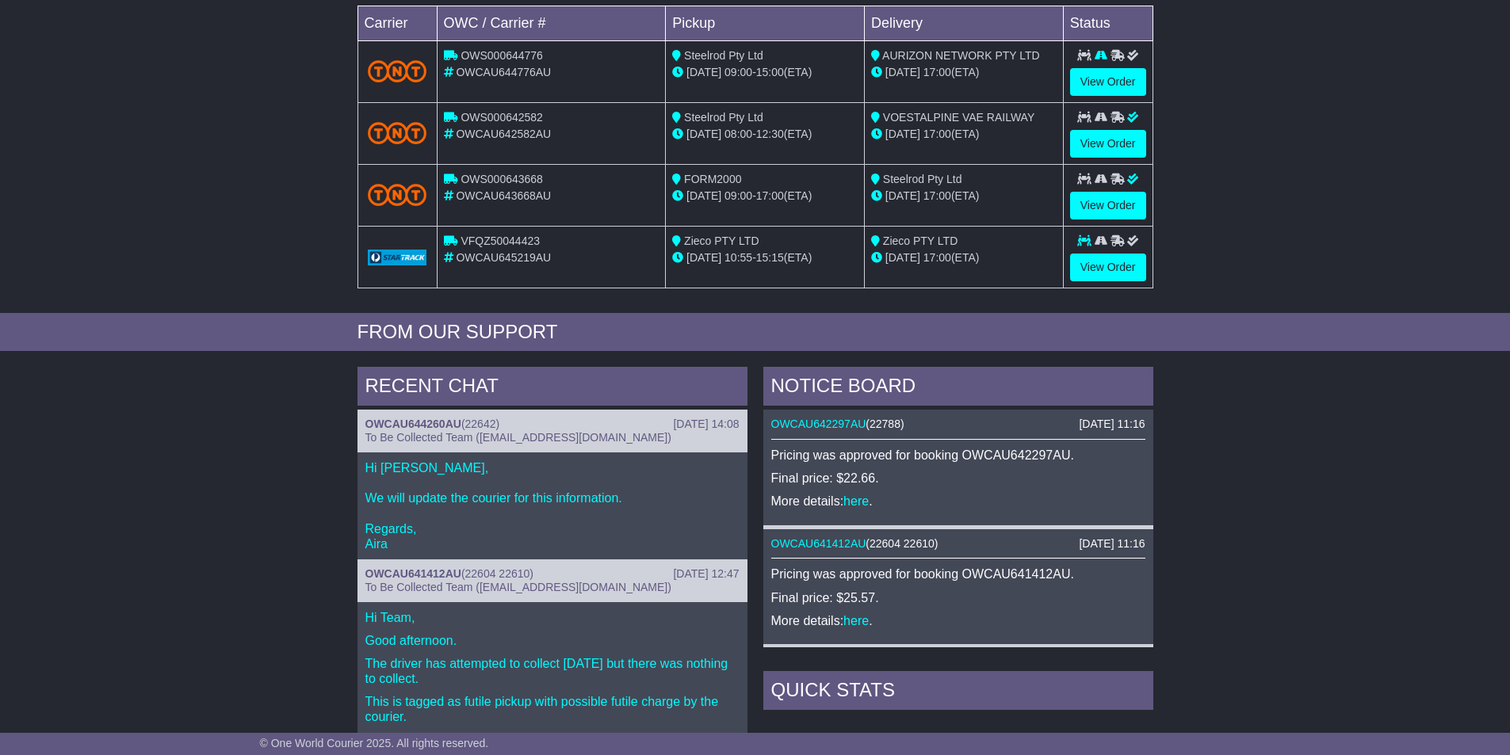
scroll to position [396, 0]
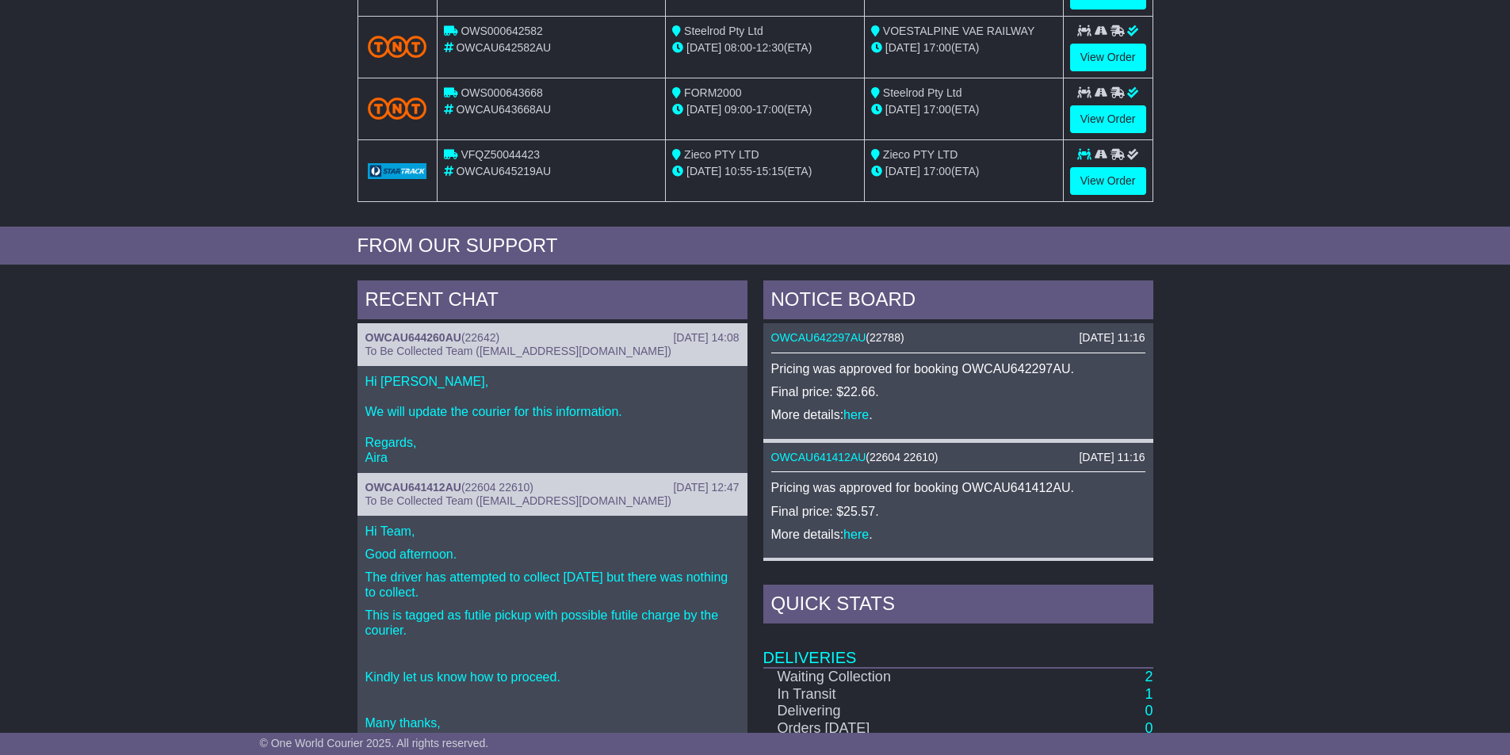
click at [456, 322] on div "RECENT CHAT" at bounding box center [552, 302] width 390 height 43
click at [446, 333] on link "OWCAU644260AU" at bounding box center [413, 337] width 96 height 13
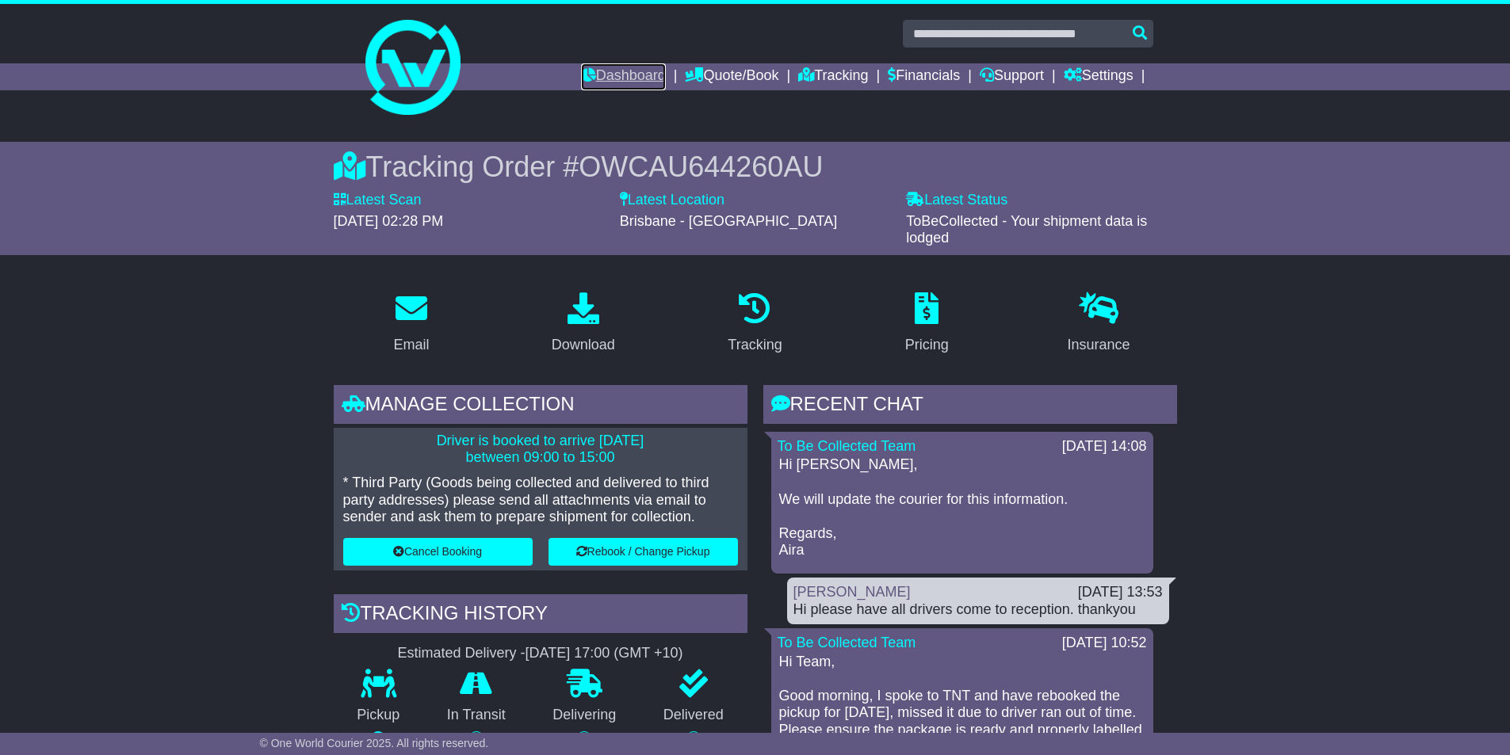
click at [589, 73] on link "Dashboard" at bounding box center [623, 76] width 85 height 27
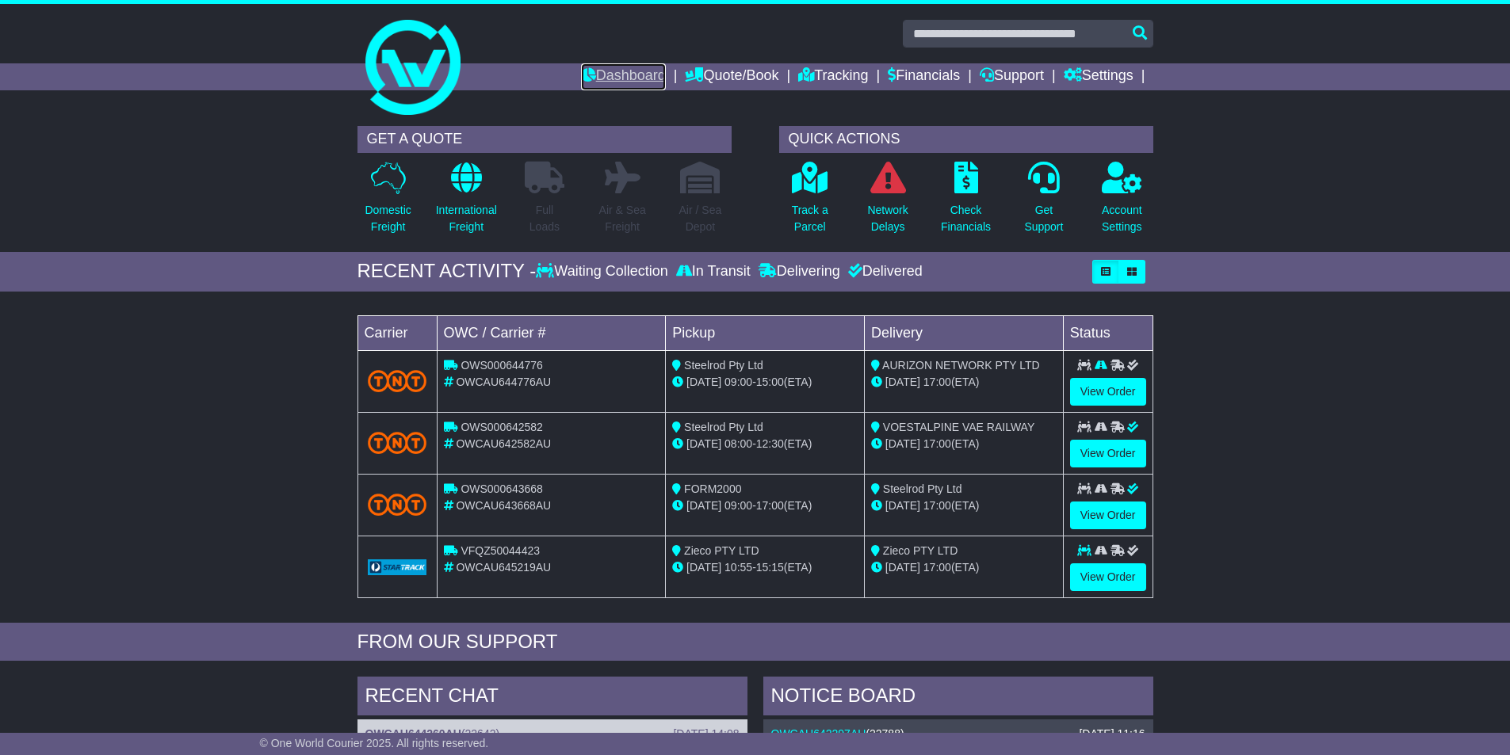
click at [605, 67] on link "Dashboard" at bounding box center [623, 76] width 85 height 27
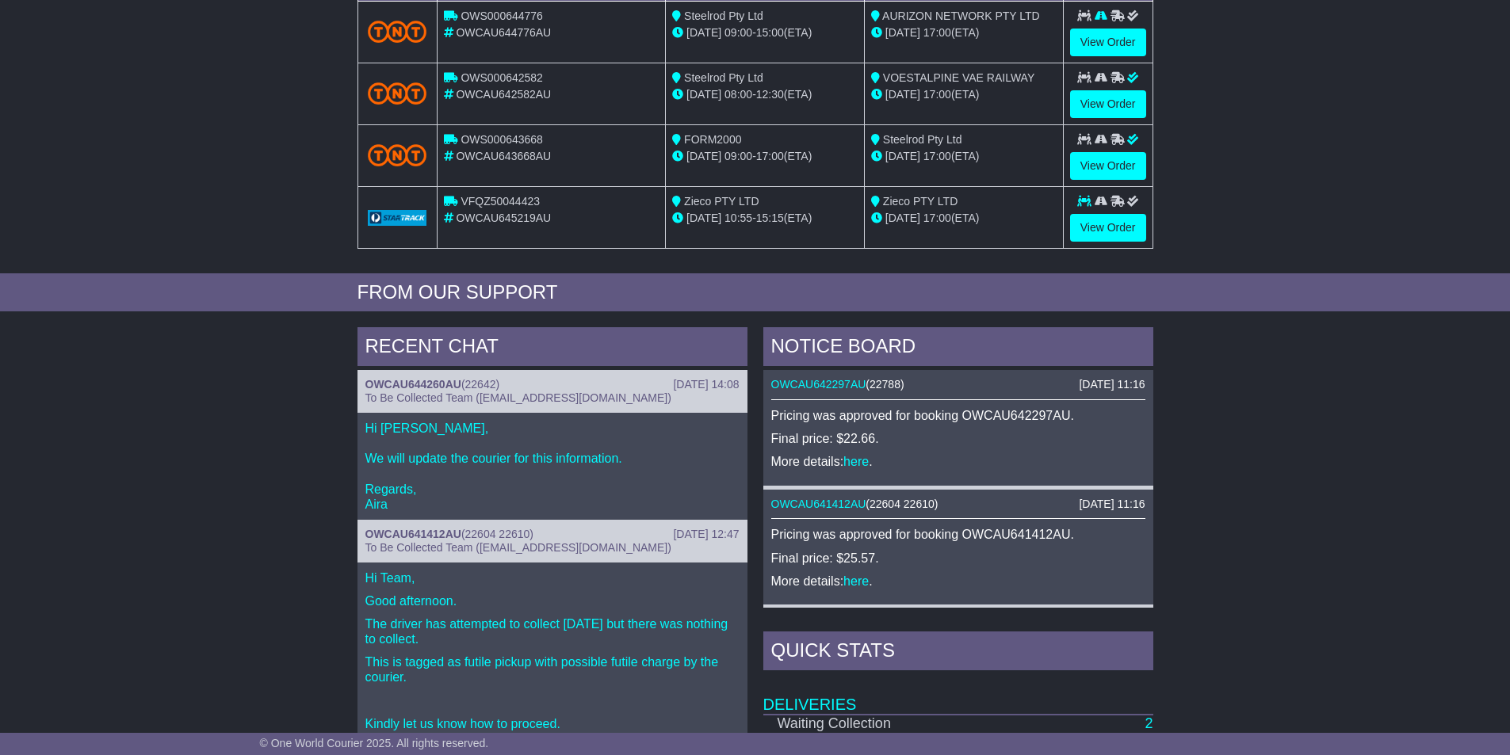
scroll to position [476, 0]
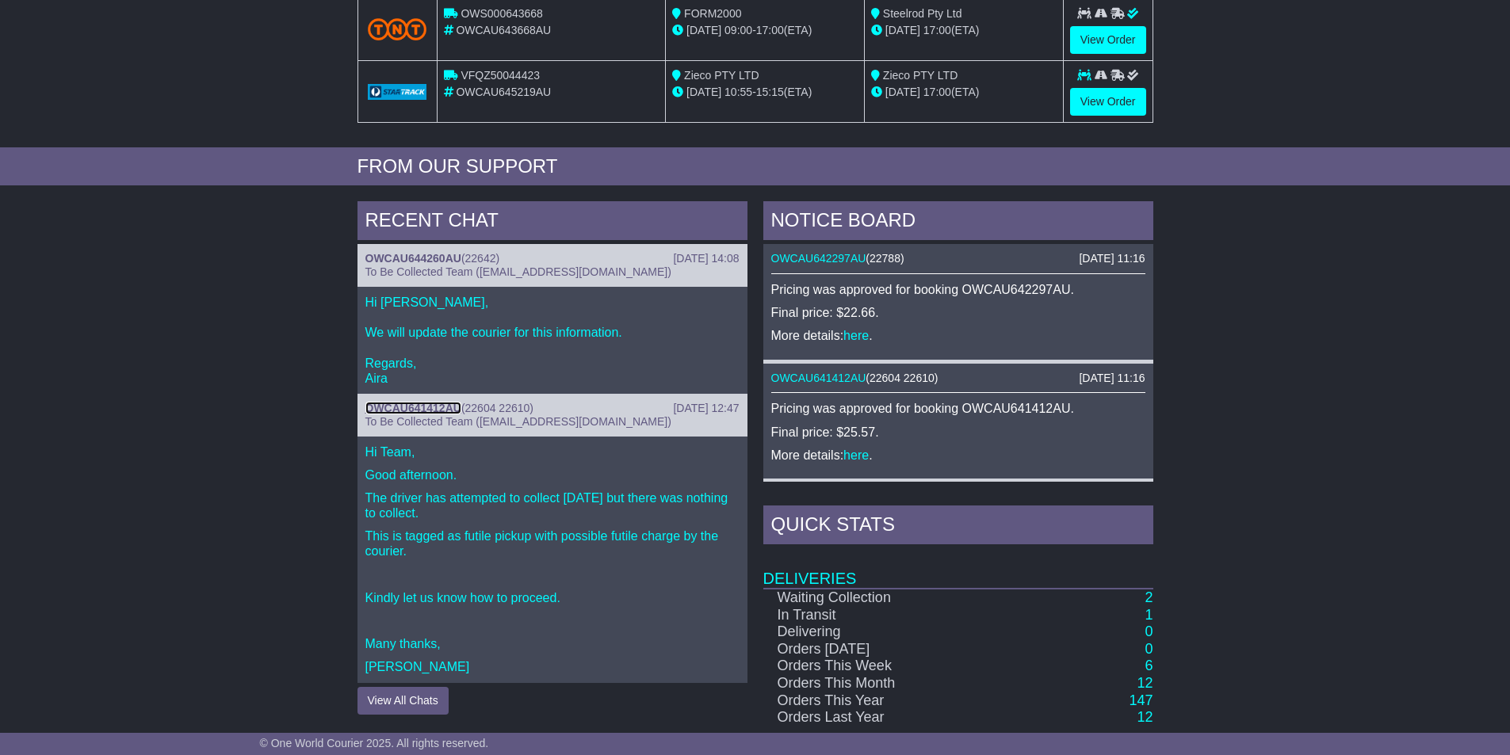
click at [441, 406] on link "OWCAU641412AU" at bounding box center [413, 408] width 96 height 13
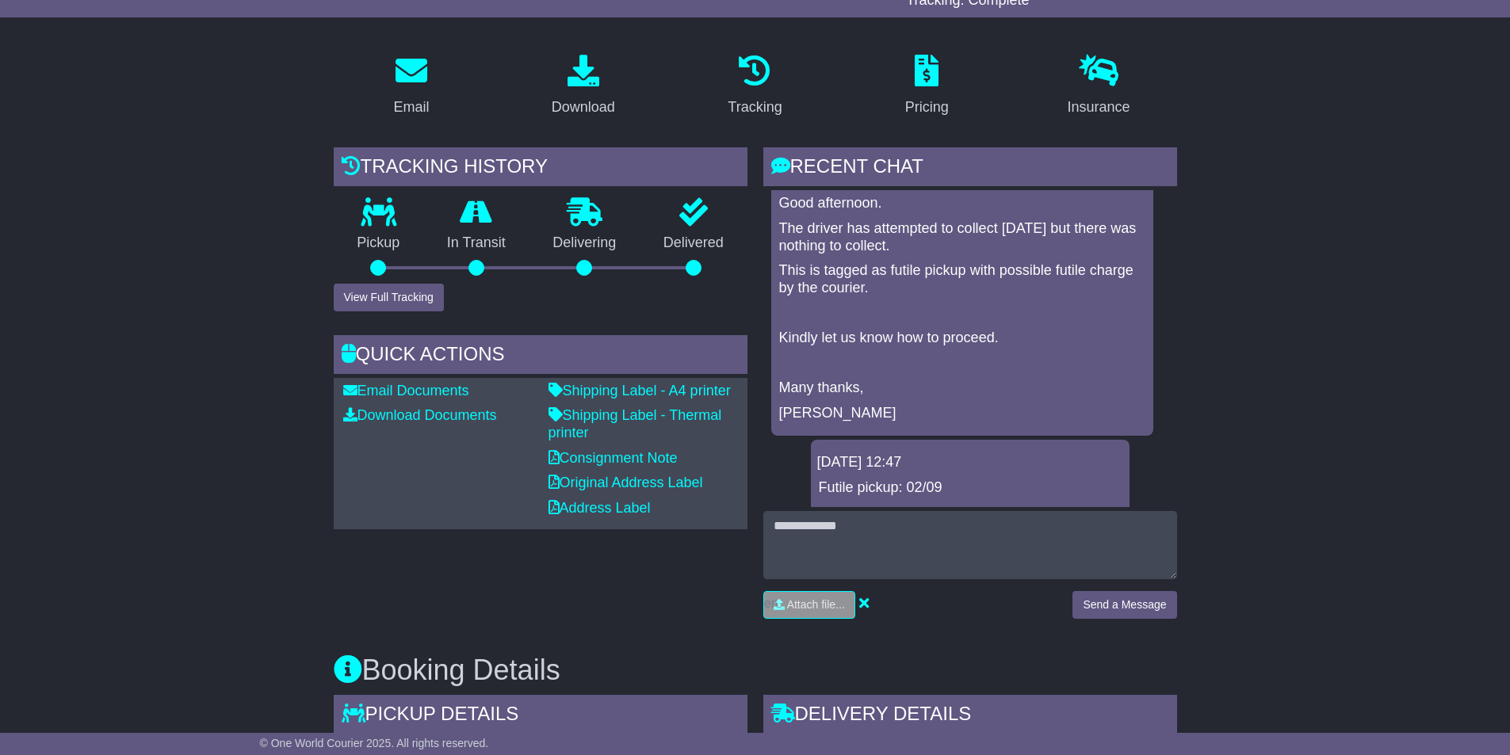
scroll to position [667, 0]
